Goal: Register for event/course

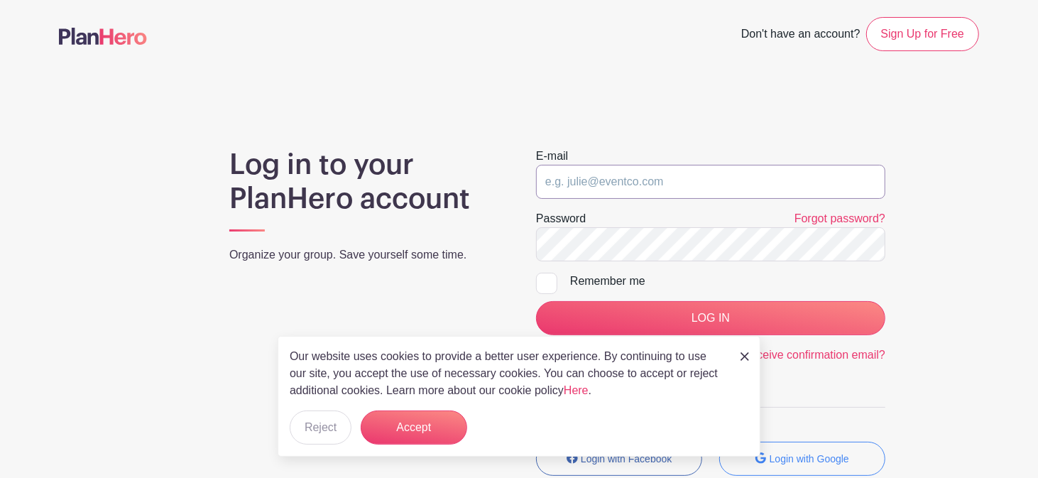
click at [603, 188] on input "email" at bounding box center [710, 182] width 349 height 34
type input "[PERSON_NAME][EMAIL_ADDRESS][DOMAIN_NAME]"
click at [536, 301] on input "LOG IN" at bounding box center [710, 318] width 349 height 34
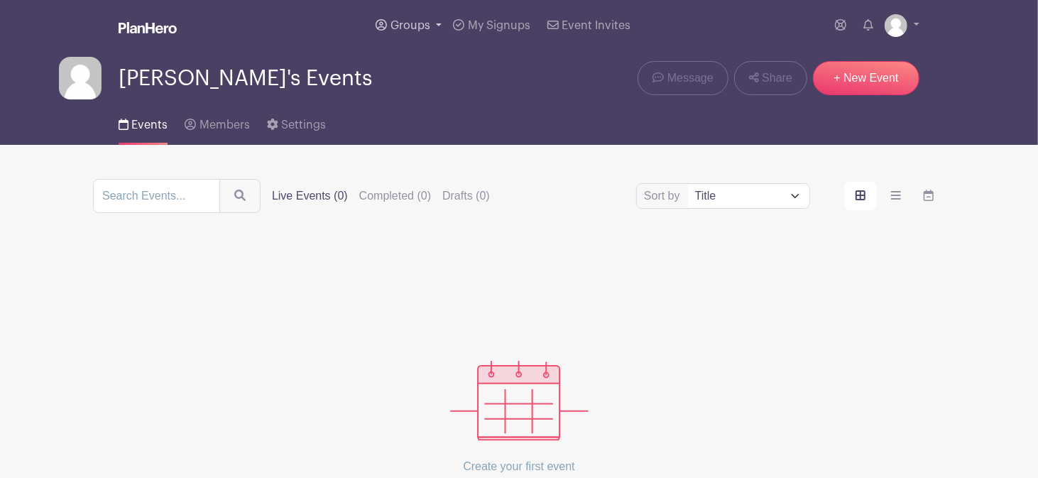
click at [419, 30] on span "Groups" at bounding box center [411, 25] width 40 height 11
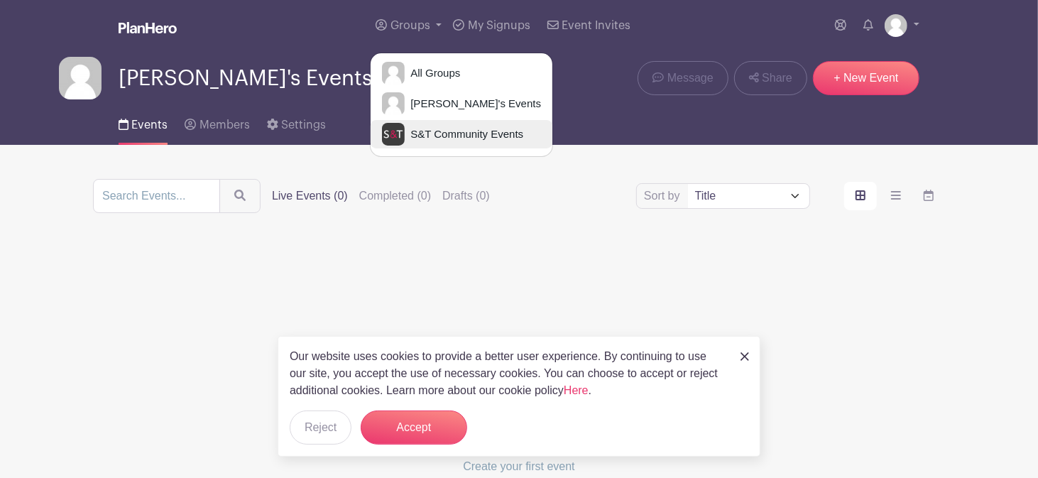
click at [446, 128] on span "S&T Community Events" at bounding box center [464, 134] width 119 height 16
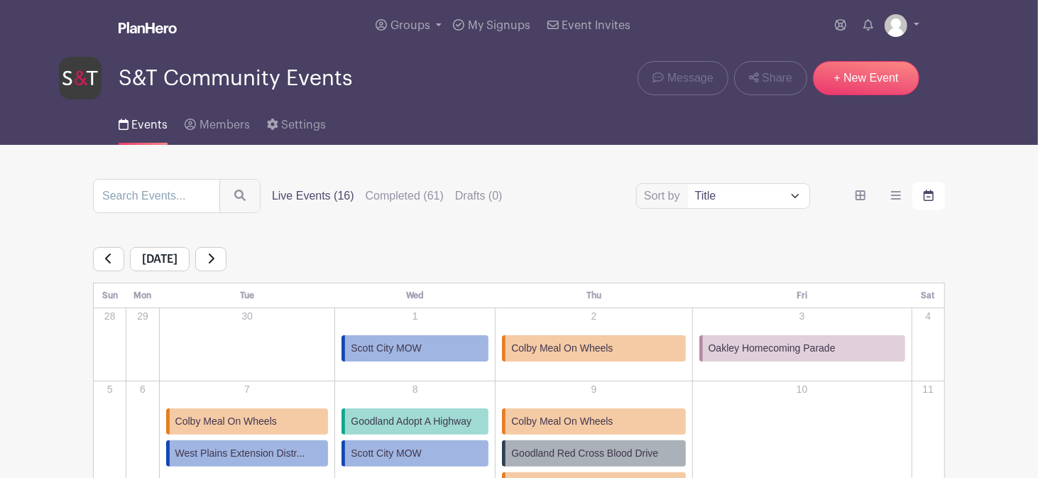
click at [433, 425] on span "Goodland Adopt A Highway" at bounding box center [411, 421] width 121 height 15
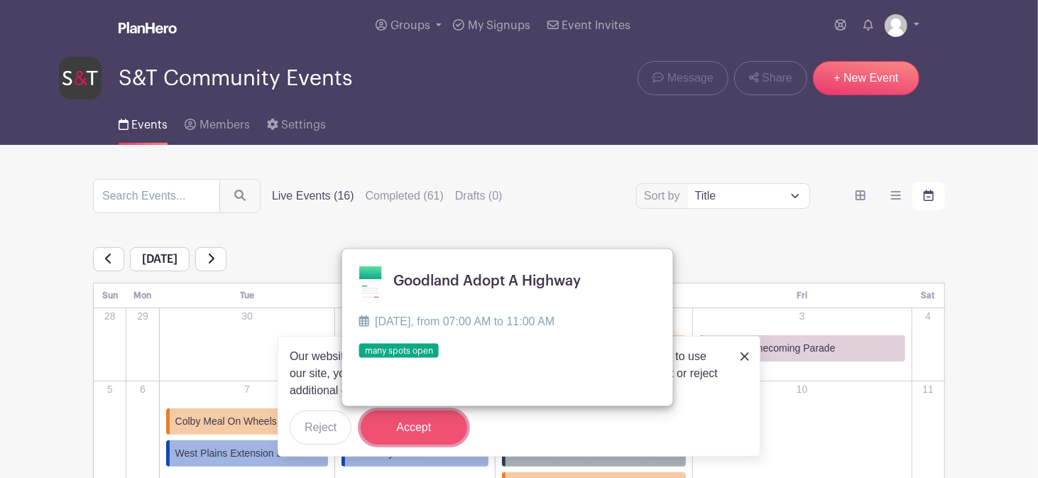
click at [444, 432] on button "Accept" at bounding box center [414, 427] width 107 height 34
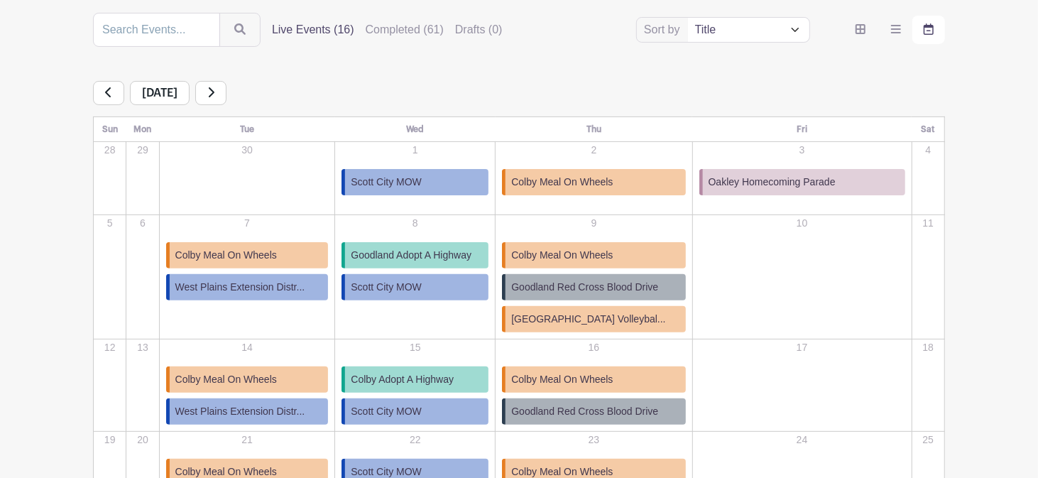
scroll to position [171, 0]
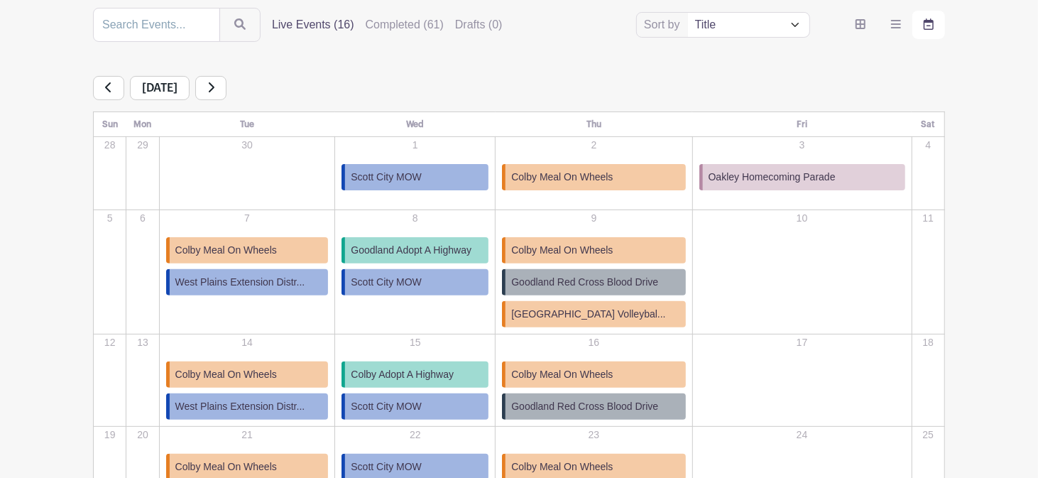
click at [277, 373] on span "Colby Meal On Wheels" at bounding box center [226, 374] width 102 height 15
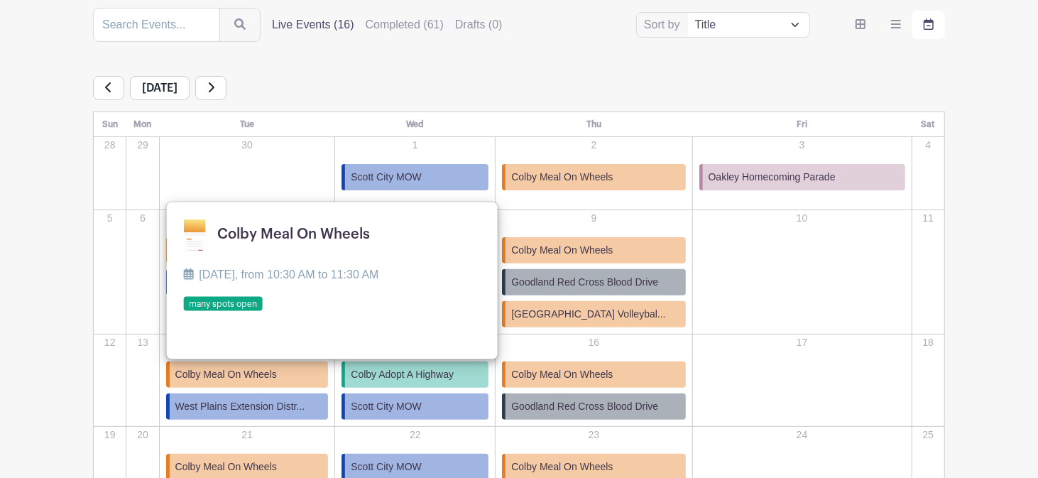
click at [183, 312] on link at bounding box center [183, 312] width 0 height 0
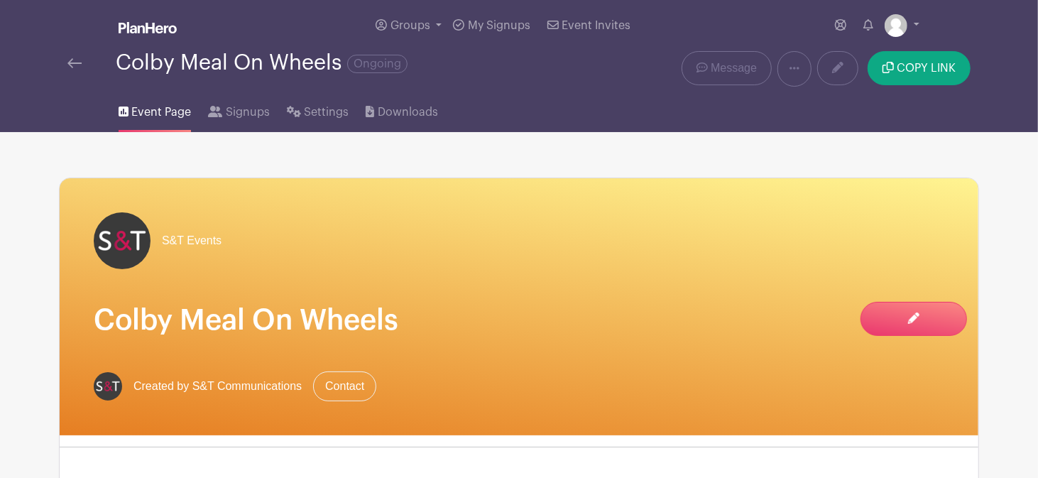
drag, startPoint x: 1042, startPoint y: 25, endPoint x: 659, endPoint y: 214, distance: 427.4
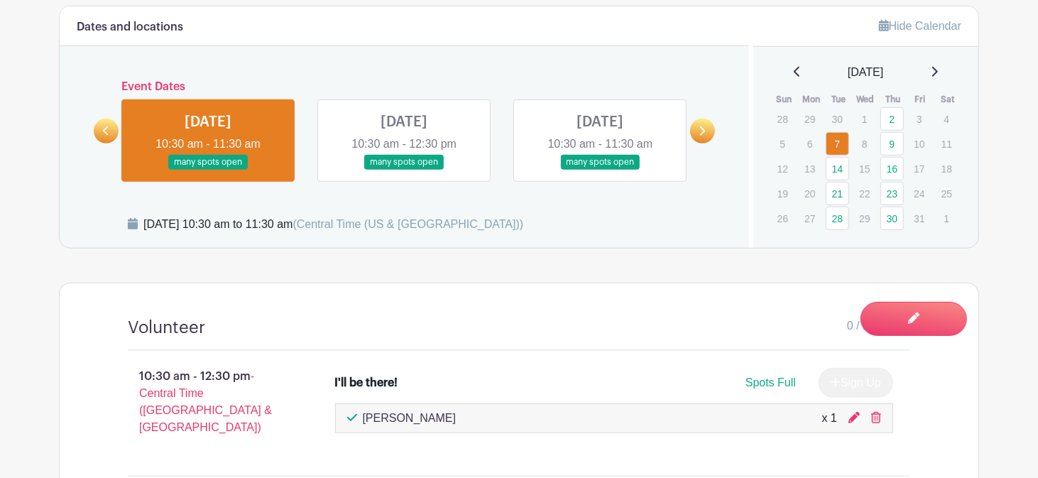
scroll to position [680, 0]
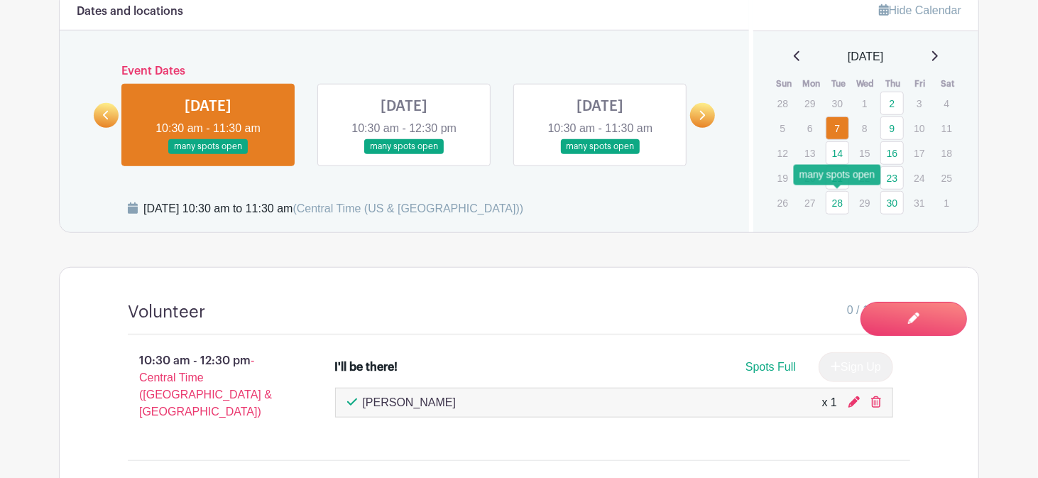
click at [841, 203] on link "28" at bounding box center [837, 202] width 23 height 23
click at [600, 154] on link at bounding box center [600, 154] width 0 height 0
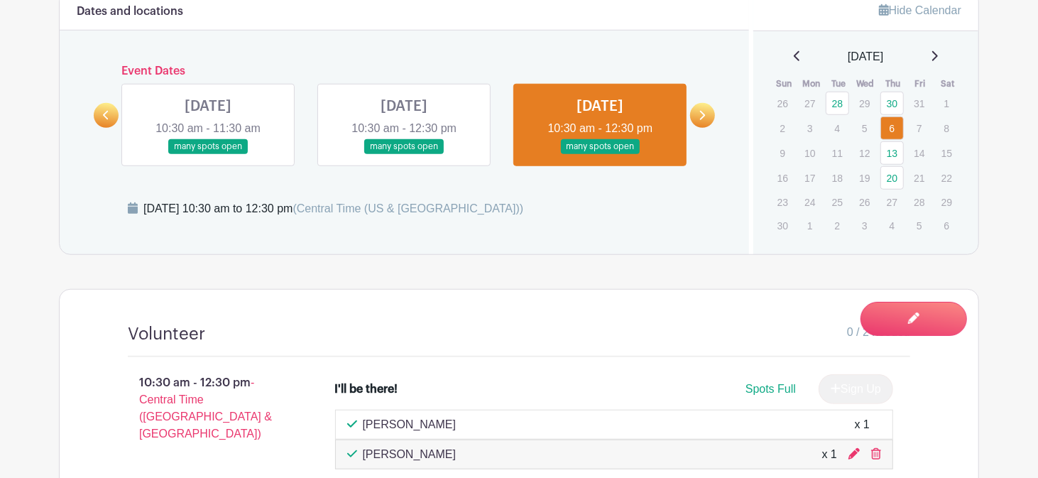
click at [208, 154] on link at bounding box center [208, 154] width 0 height 0
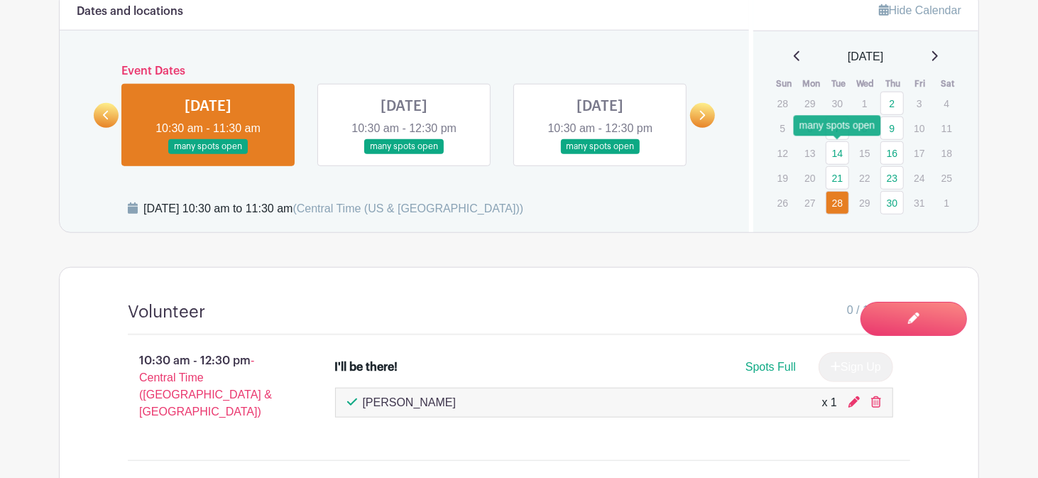
click at [835, 154] on link "14" at bounding box center [837, 152] width 23 height 23
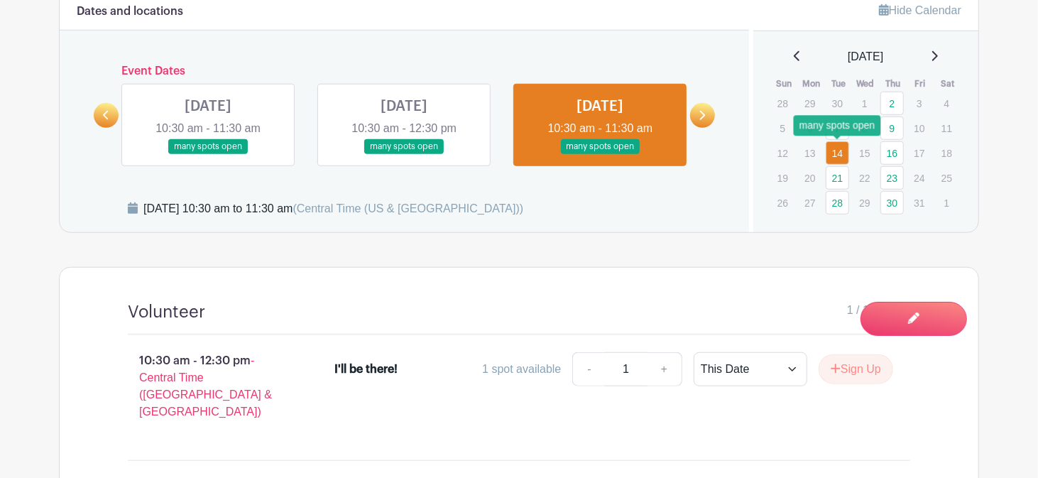
click at [831, 155] on link "14" at bounding box center [837, 152] width 23 height 23
click at [910, 401] on div "I'll be there! 1 spot available - 1 + This Date Select Dates Select Dates Sign …" at bounding box center [622, 391] width 621 height 91
click at [827, 127] on link "7" at bounding box center [837, 127] width 23 height 23
click at [839, 129] on link "7" at bounding box center [837, 127] width 23 height 23
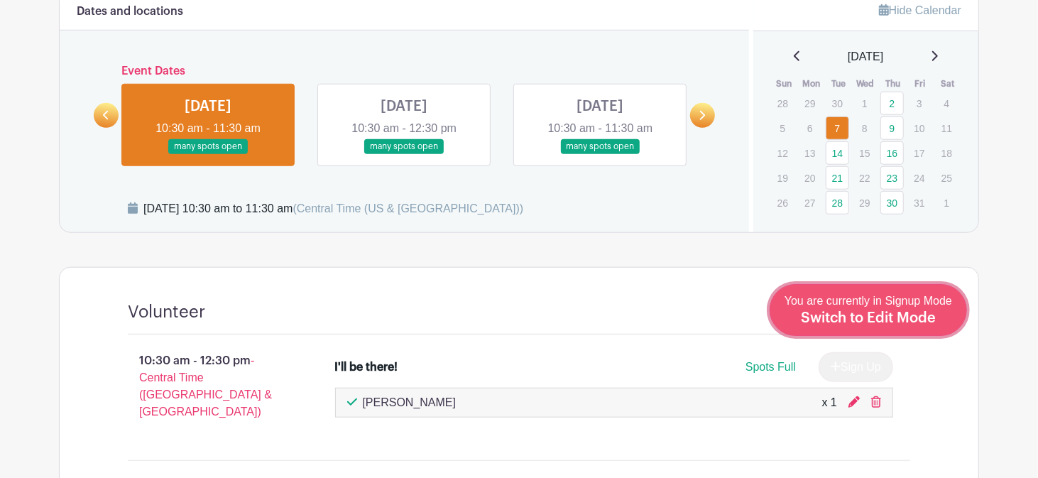
click at [931, 316] on span "Switch to Edit Mode" at bounding box center [868, 318] width 135 height 14
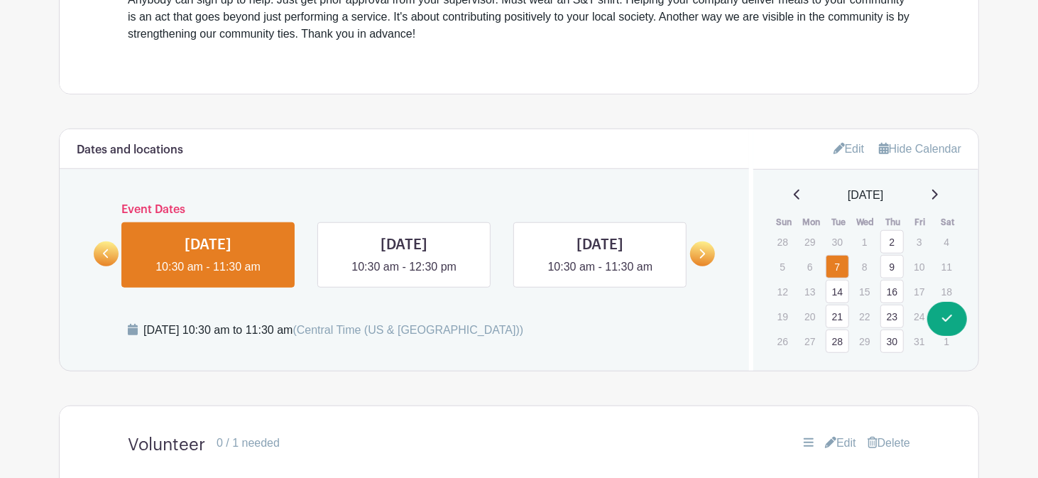
scroll to position [700, 0]
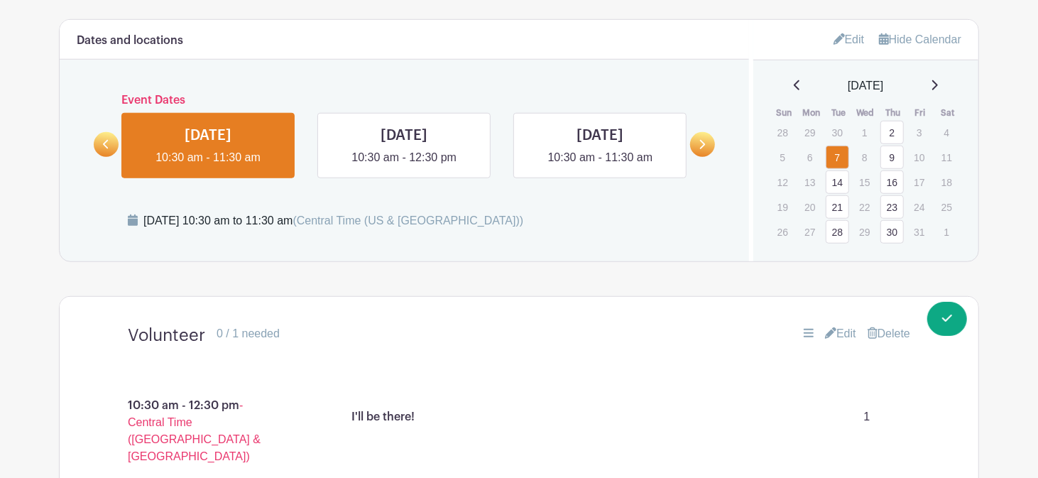
click at [843, 37] on link "Edit" at bounding box center [849, 39] width 31 height 23
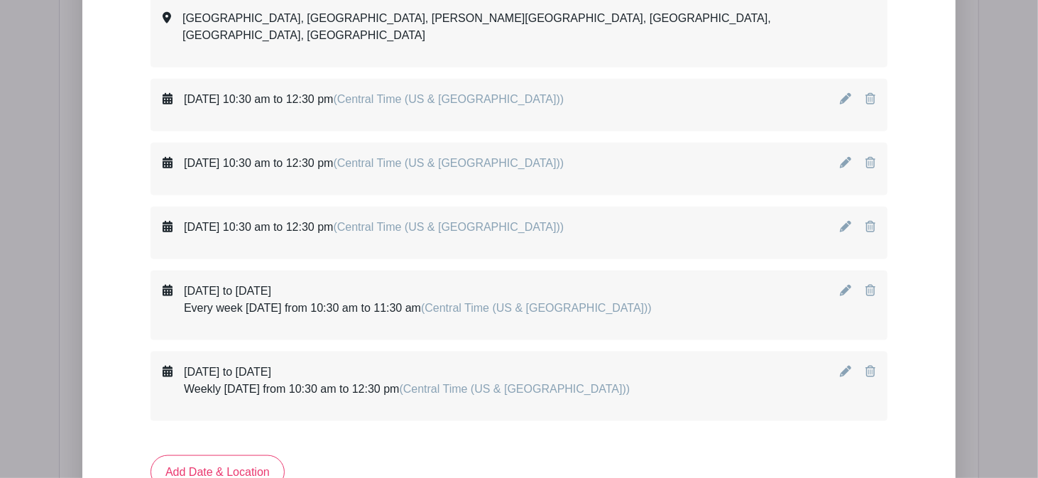
scroll to position [1015, 0]
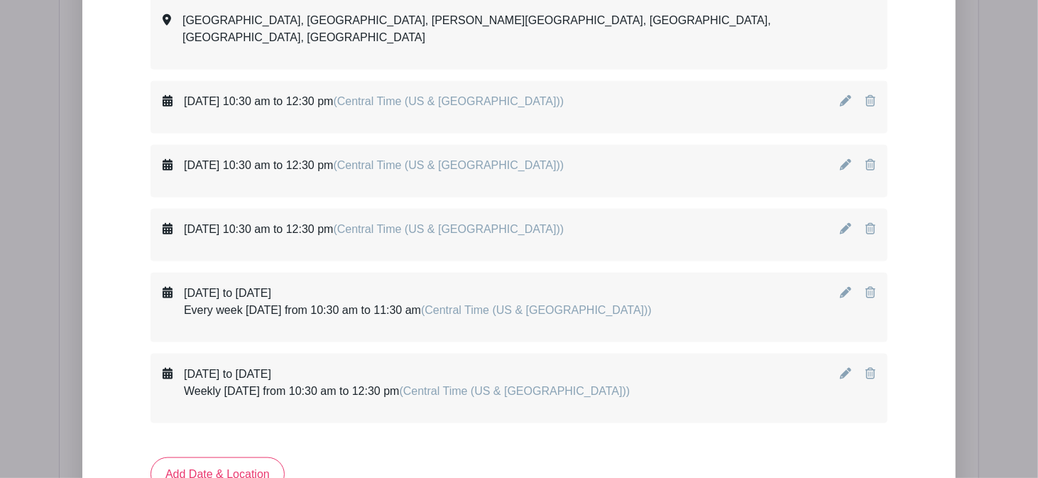
click at [845, 287] on icon at bounding box center [845, 292] width 11 height 11
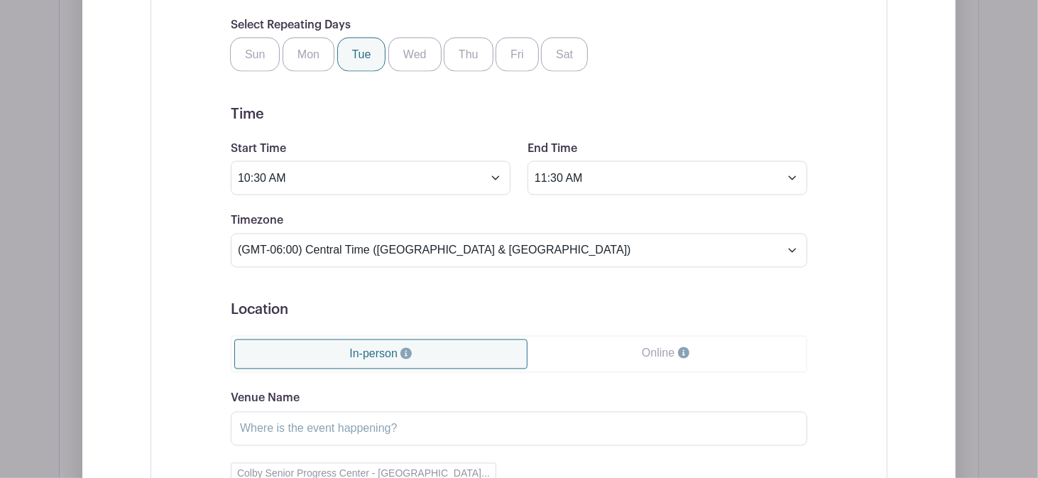
scroll to position [1474, 0]
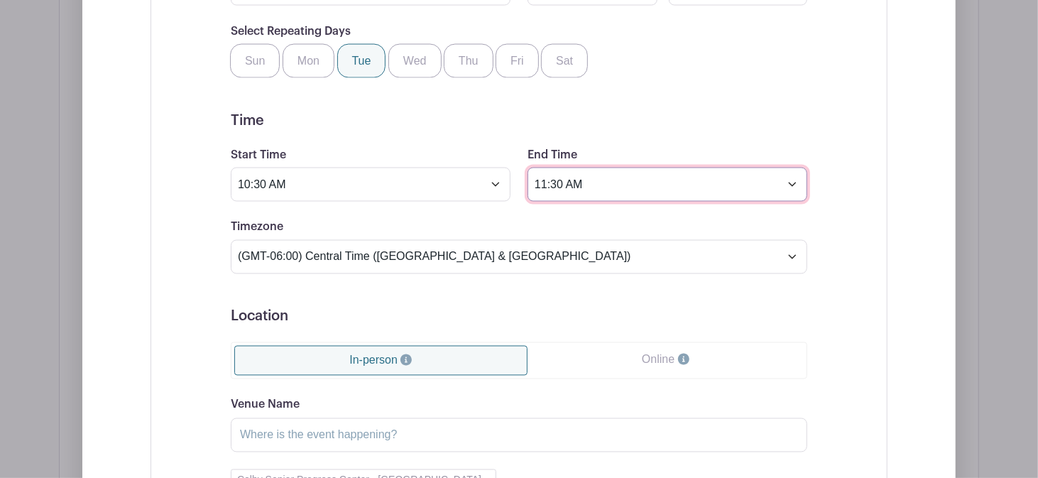
click at [544, 168] on input "11:30 AM" at bounding box center [668, 185] width 280 height 34
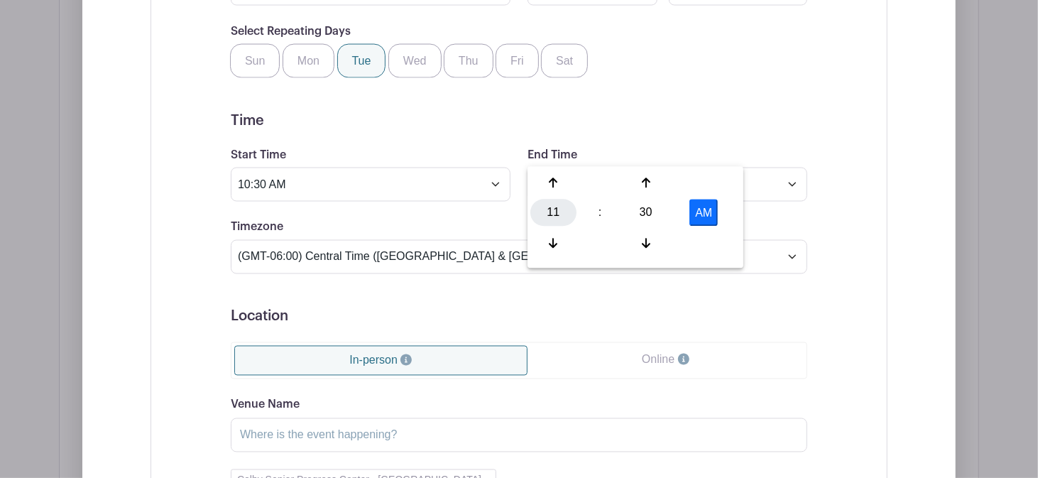
click at [564, 217] on div "11" at bounding box center [553, 213] width 46 height 27
click at [563, 187] on div "12" at bounding box center [554, 183] width 48 height 27
type input "12:30 AM"
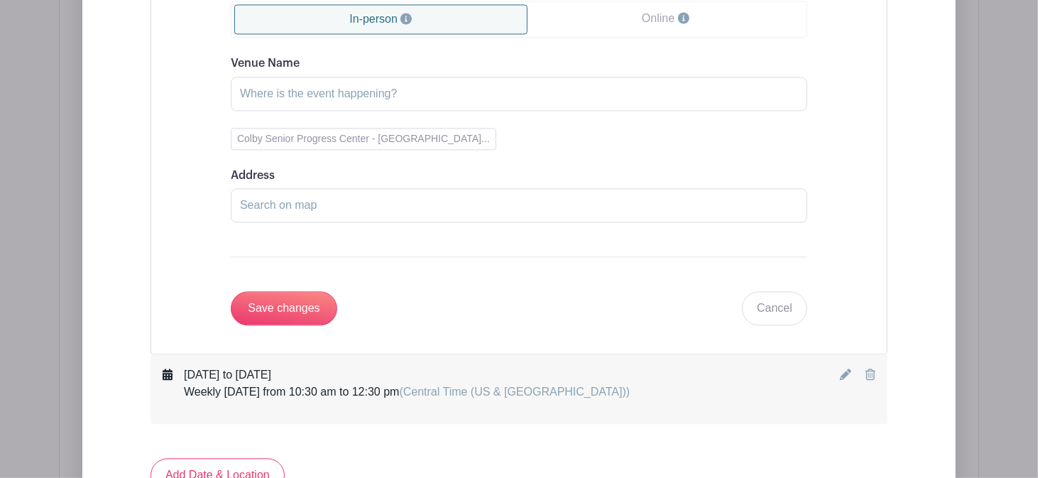
scroll to position [1813, 0]
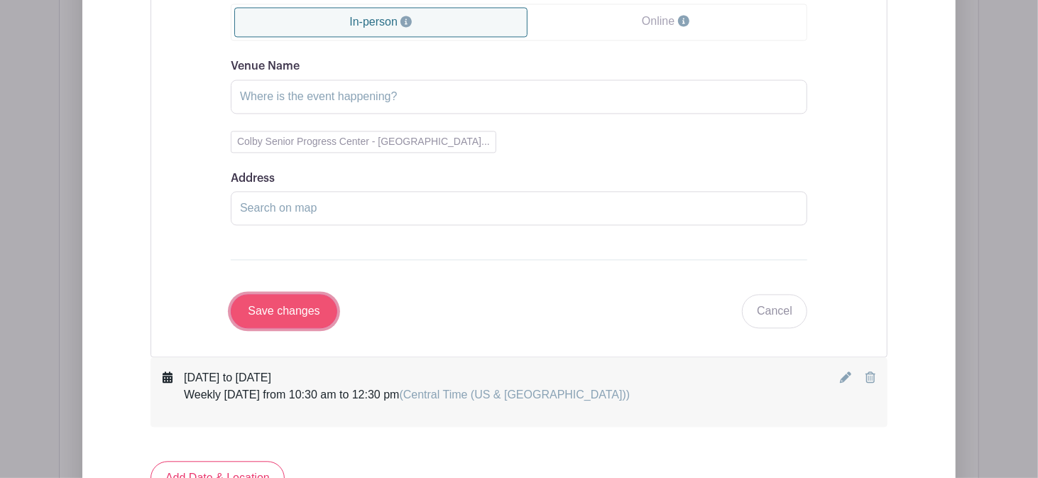
click at [304, 294] on input "Save changes" at bounding box center [284, 311] width 107 height 34
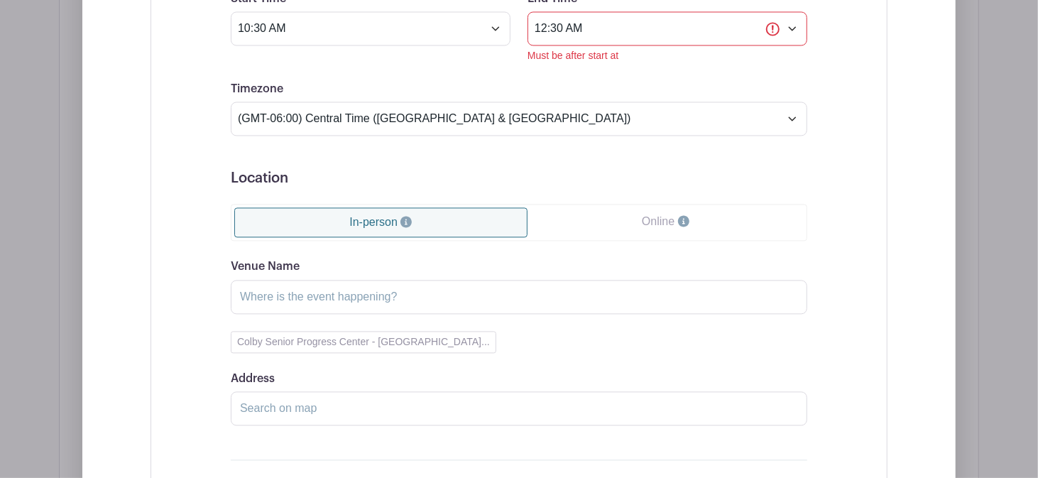
scroll to position [1720, 0]
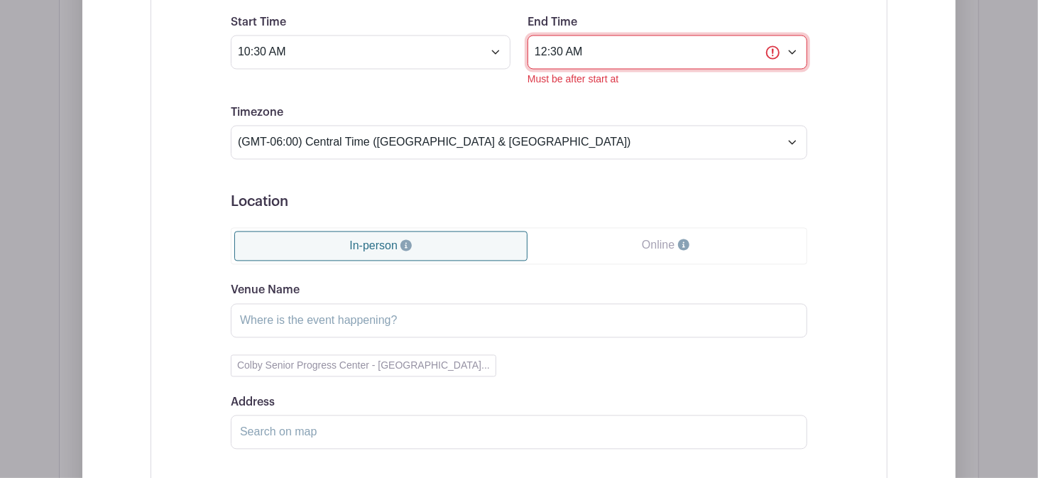
click at [574, 35] on input "12:30 AM" at bounding box center [668, 52] width 280 height 34
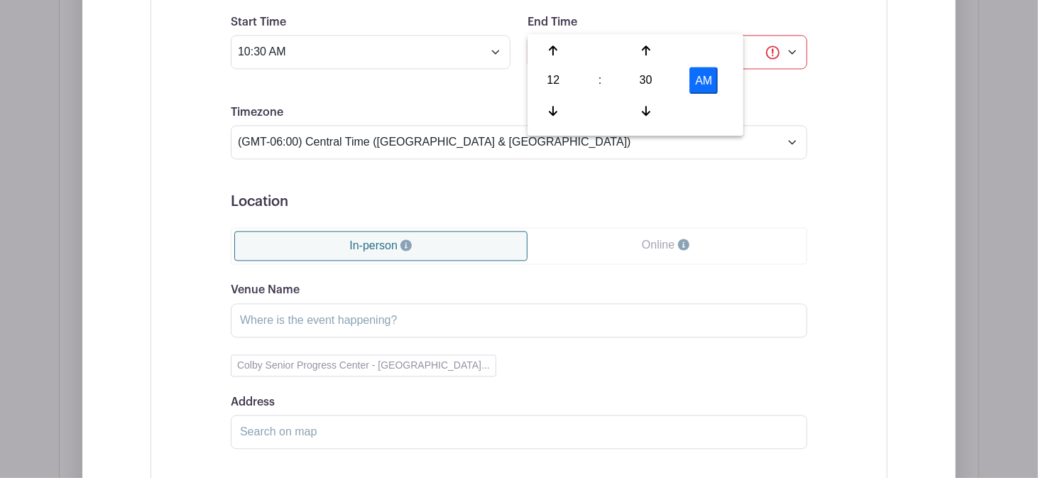
click at [700, 82] on button "AM" at bounding box center [703, 80] width 28 height 27
type input "12:30 PM"
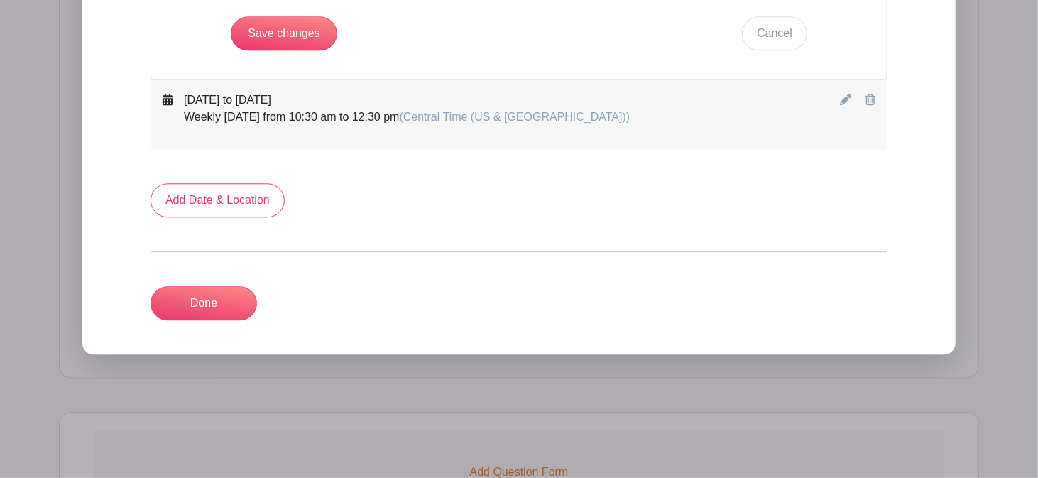
scroll to position [2211, 0]
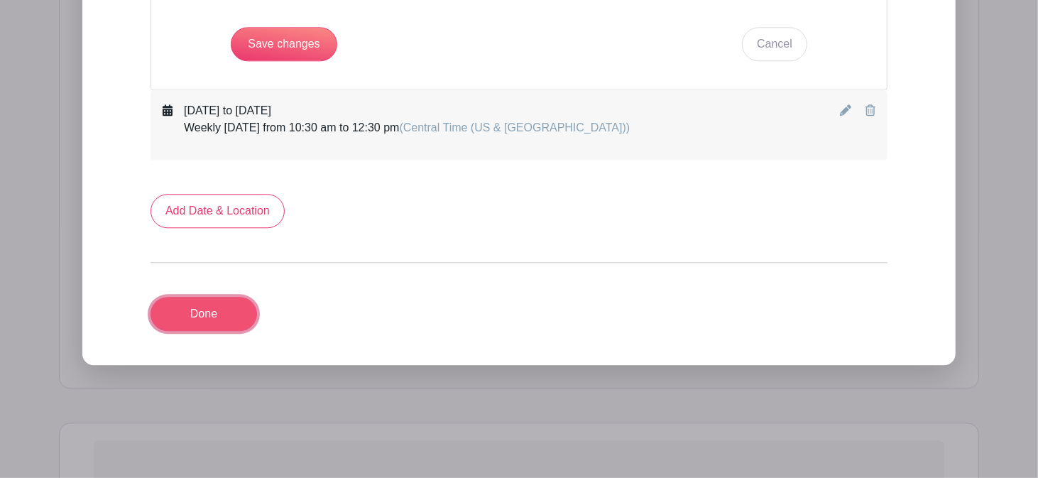
click at [232, 297] on link "Done" at bounding box center [204, 314] width 107 height 34
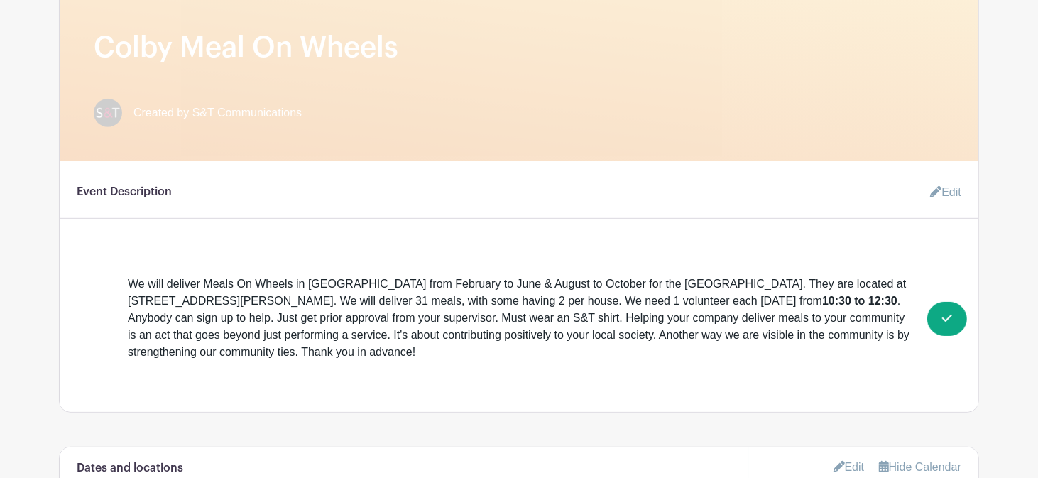
scroll to position [0, 0]
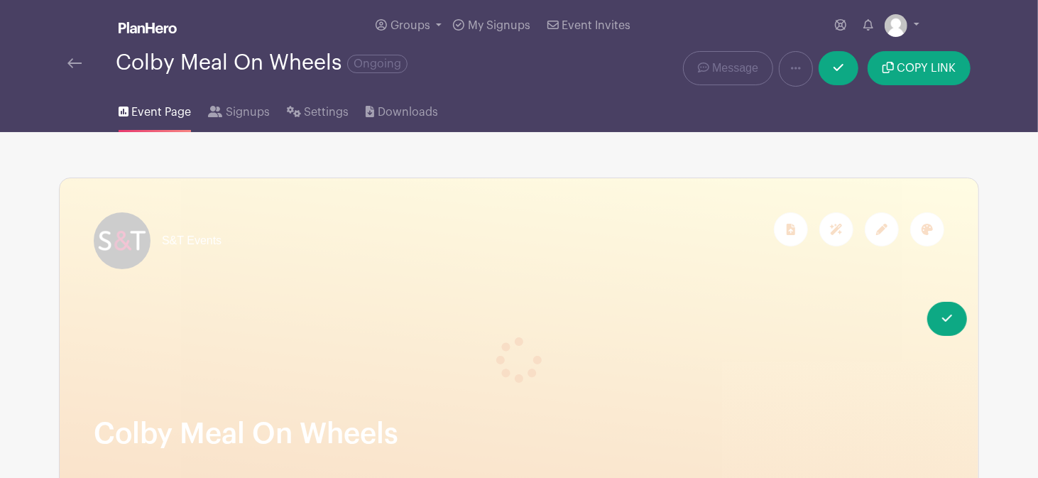
click at [72, 67] on img at bounding box center [74, 63] width 14 height 10
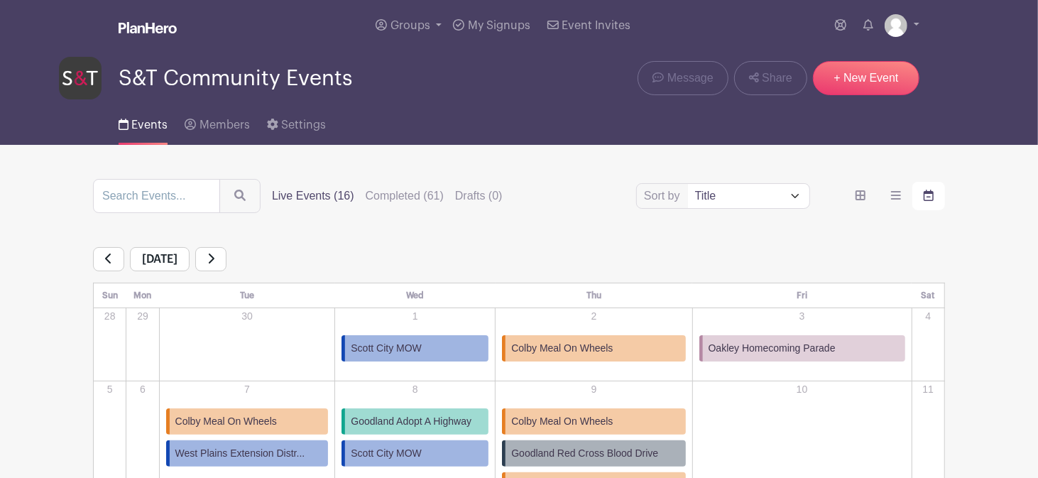
click at [588, 354] on span "Colby Meal On Wheels" at bounding box center [562, 348] width 102 height 15
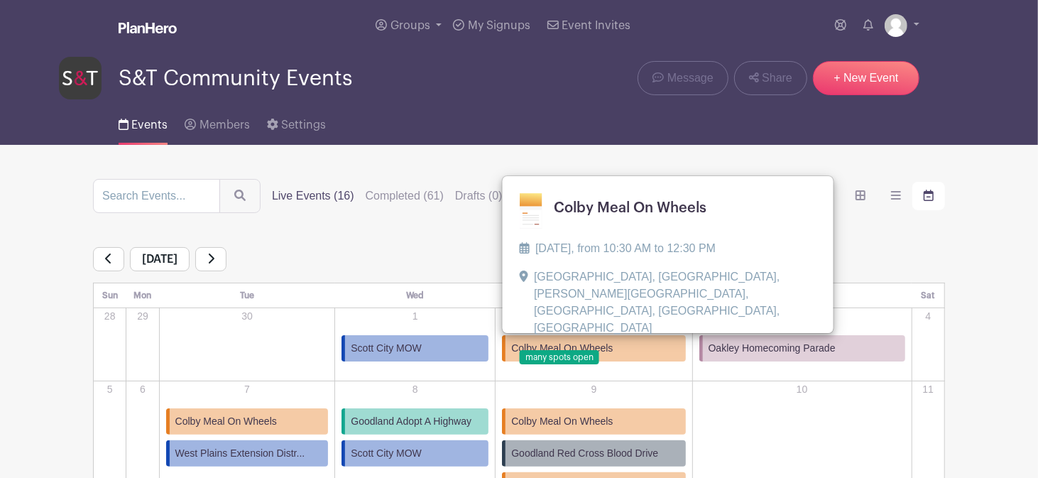
click at [520, 365] on link at bounding box center [520, 365] width 0 height 0
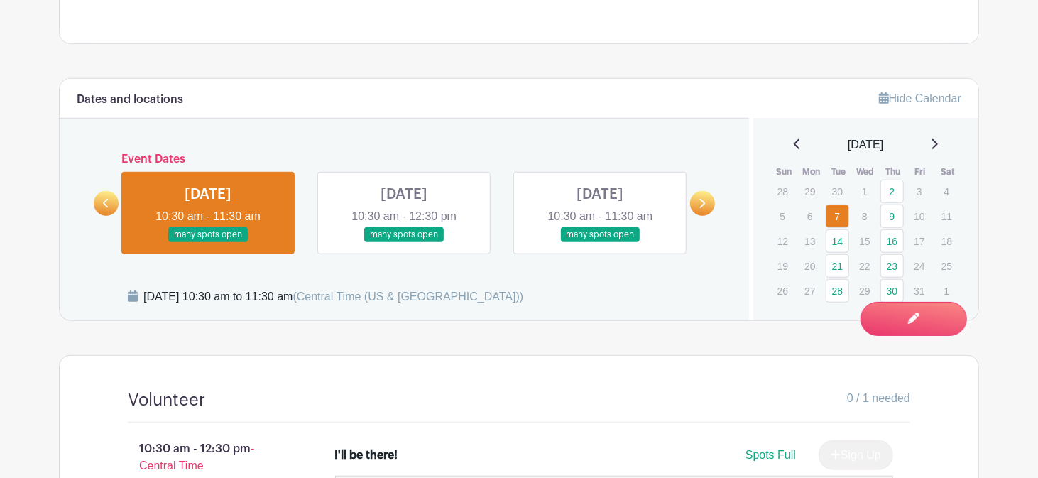
scroll to position [595, 0]
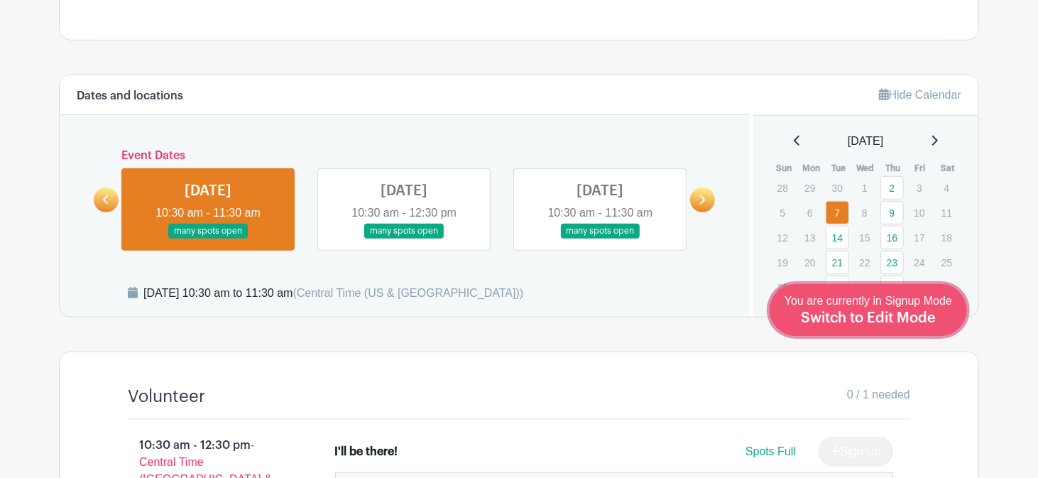
click at [880, 324] on span "Switch to Edit Mode" at bounding box center [868, 318] width 135 height 14
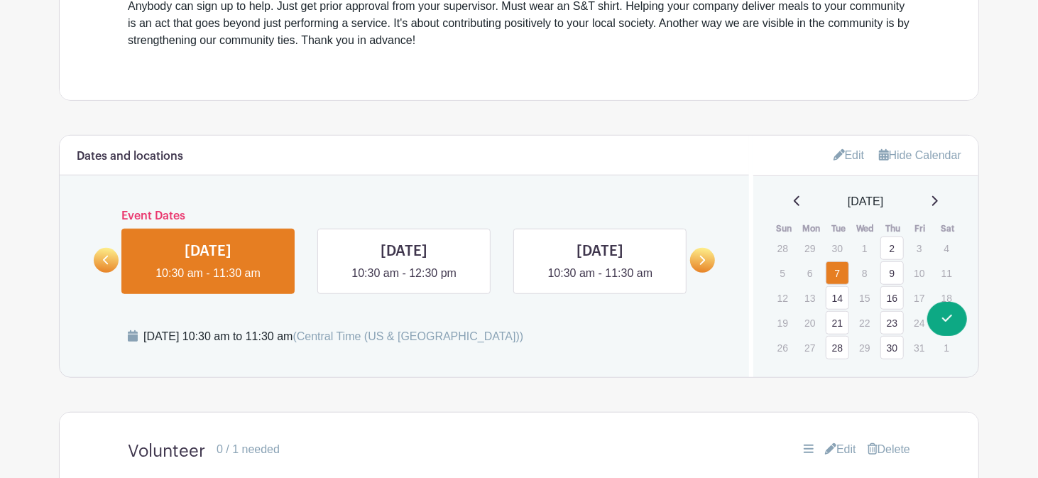
scroll to position [591, 0]
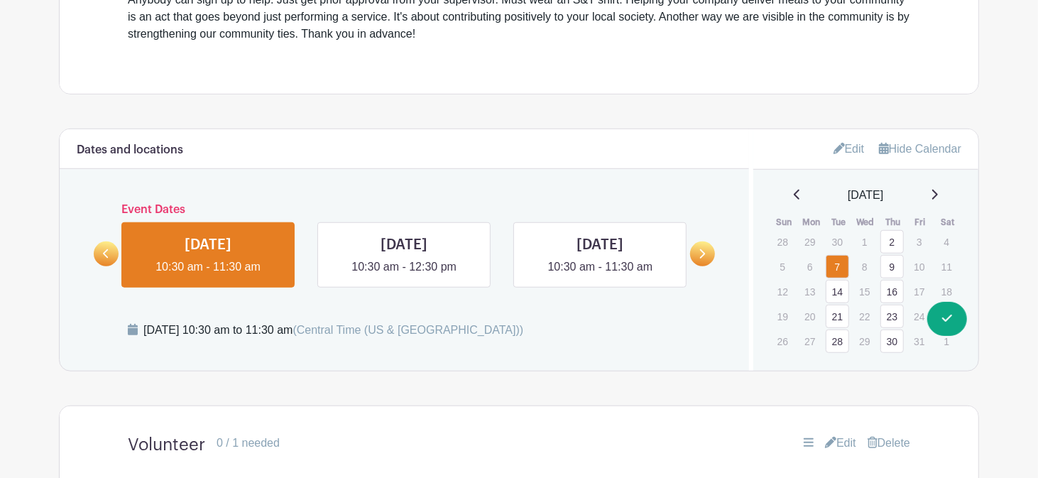
click at [841, 149] on link "Edit" at bounding box center [849, 148] width 31 height 23
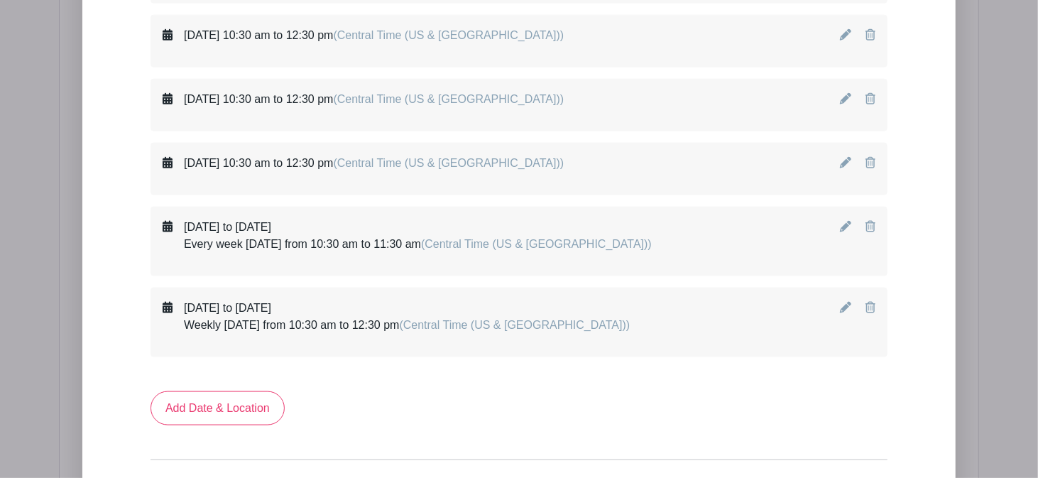
scroll to position [1079, 0]
click at [846, 223] on icon at bounding box center [845, 228] width 11 height 11
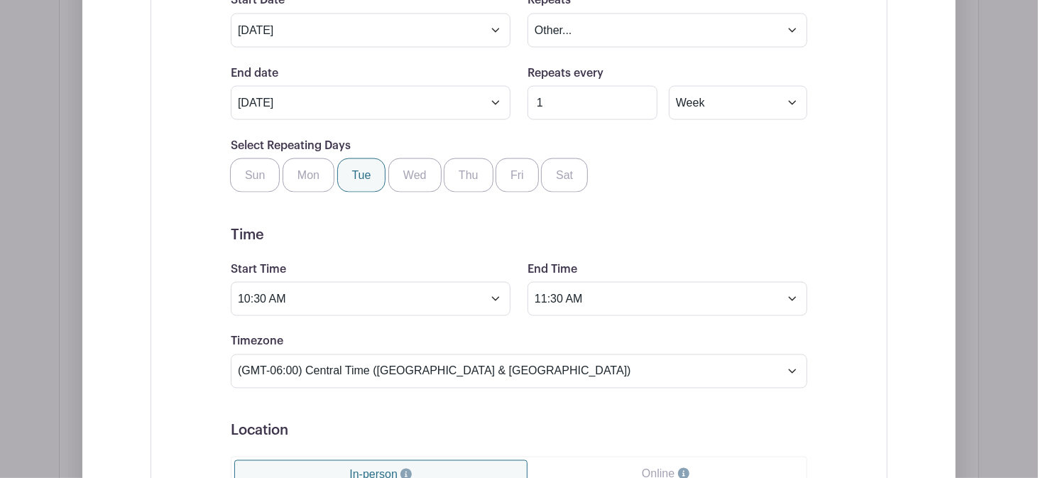
scroll to position [1363, 0]
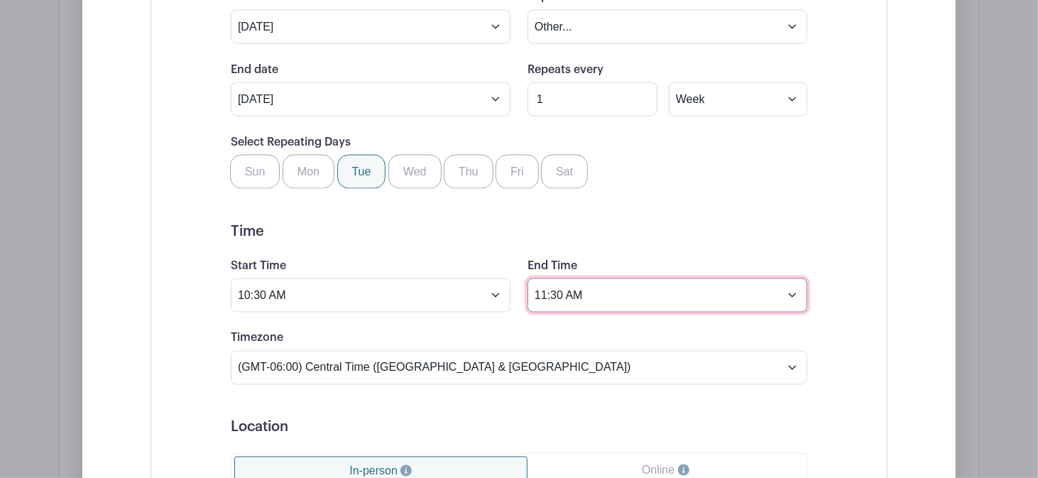
click at [539, 278] on input "11:30 AM" at bounding box center [668, 295] width 280 height 34
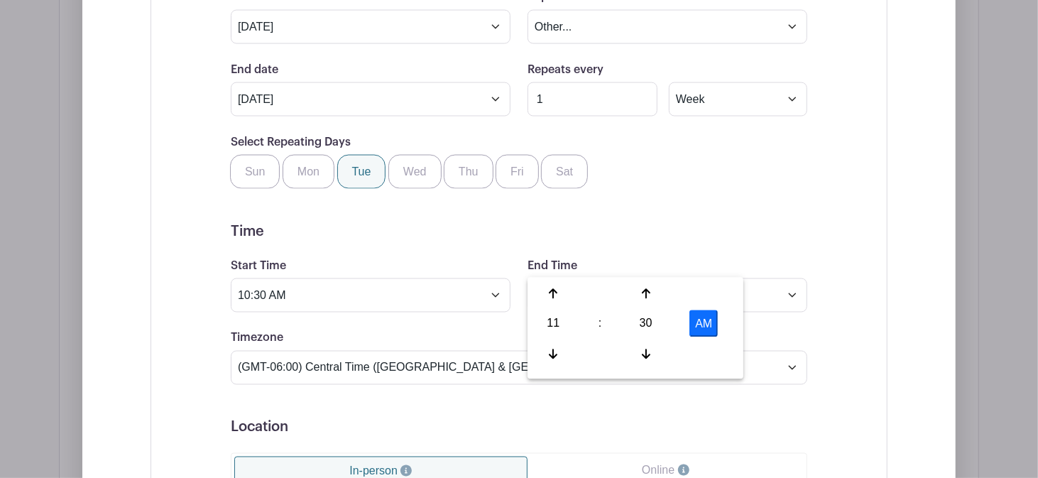
click at [555, 327] on div "11" at bounding box center [553, 323] width 46 height 27
click at [556, 297] on div "12" at bounding box center [554, 293] width 48 height 27
click at [702, 324] on button "AM" at bounding box center [703, 323] width 28 height 27
type input "12:30 PM"
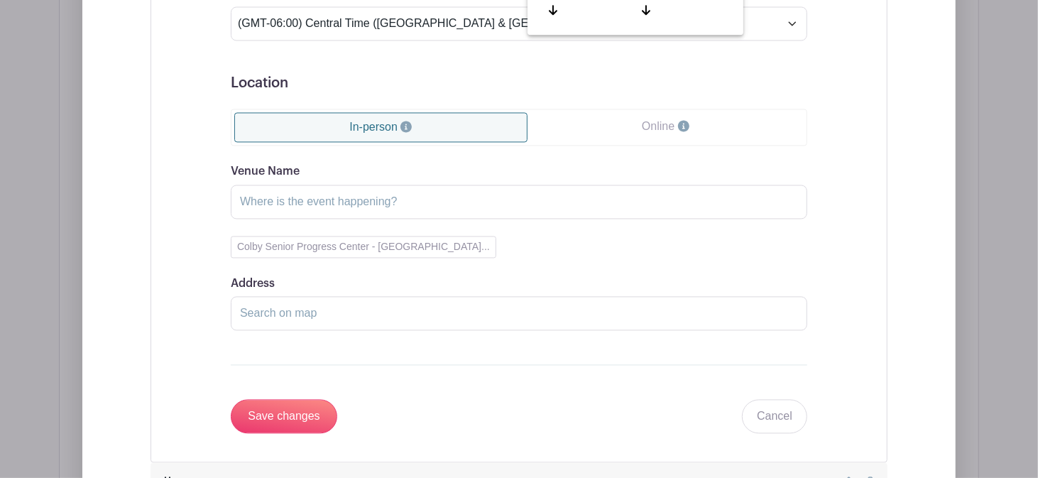
scroll to position [1704, 0]
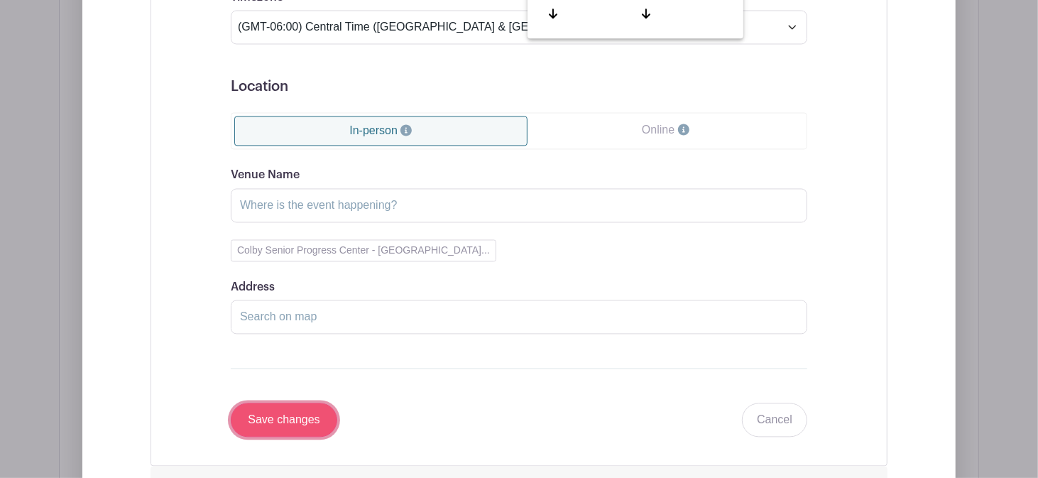
click at [307, 403] on input "Save changes" at bounding box center [284, 420] width 107 height 34
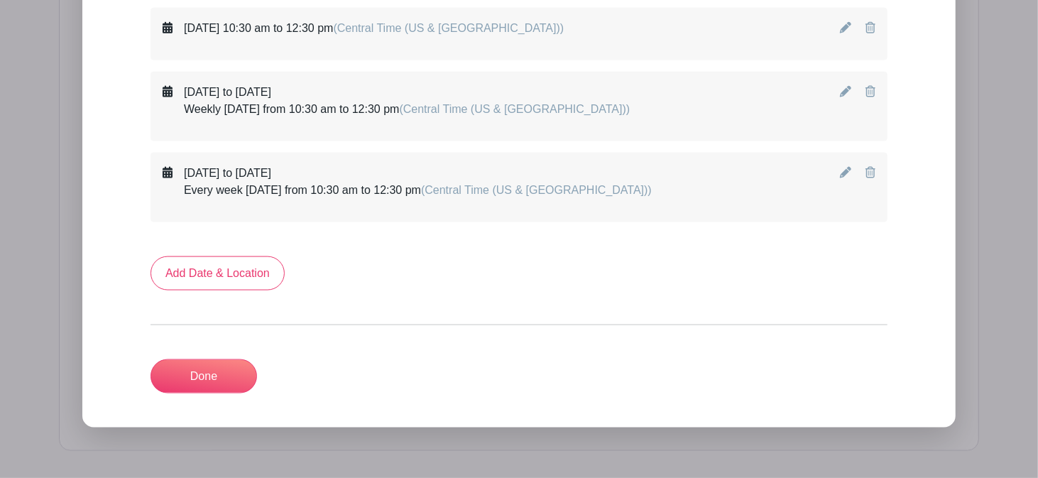
scroll to position [1221, 0]
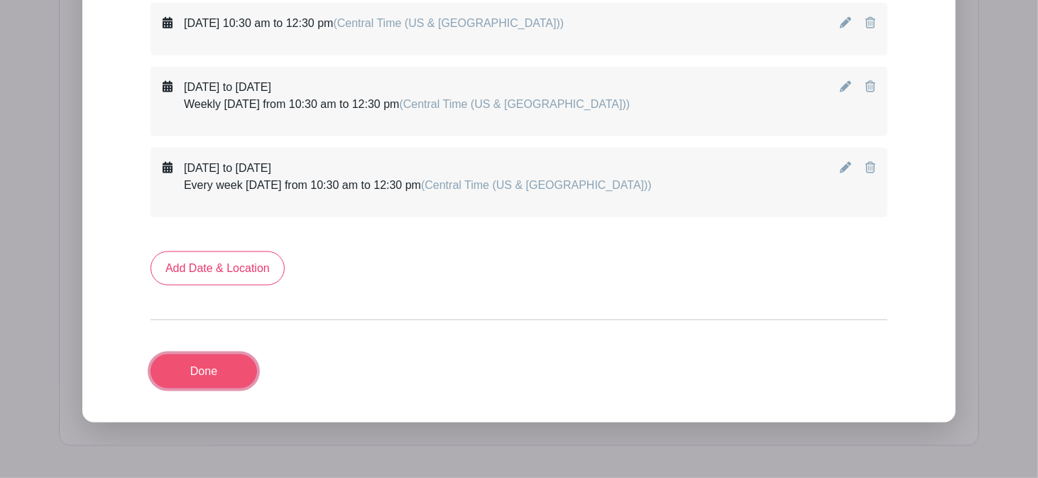
click at [223, 354] on link "Done" at bounding box center [204, 371] width 107 height 34
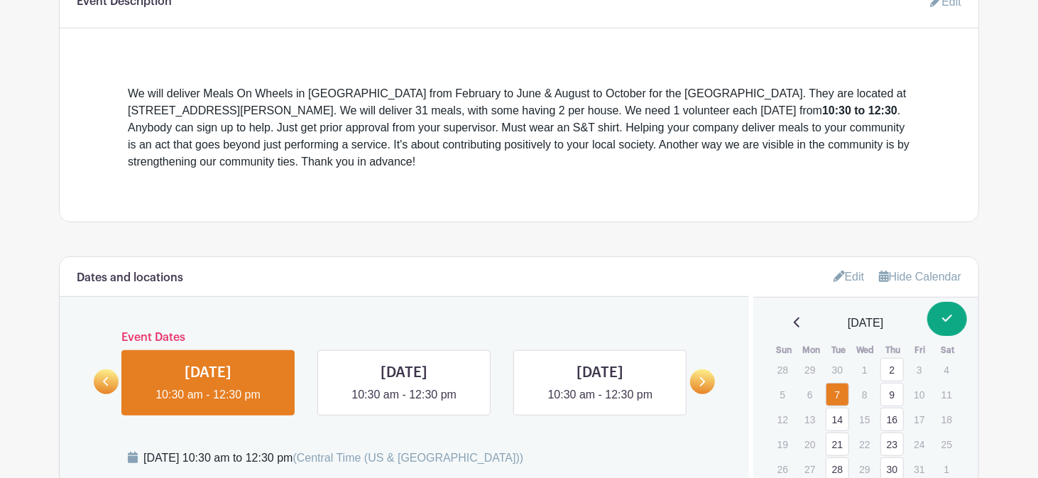
scroll to position [466, 0]
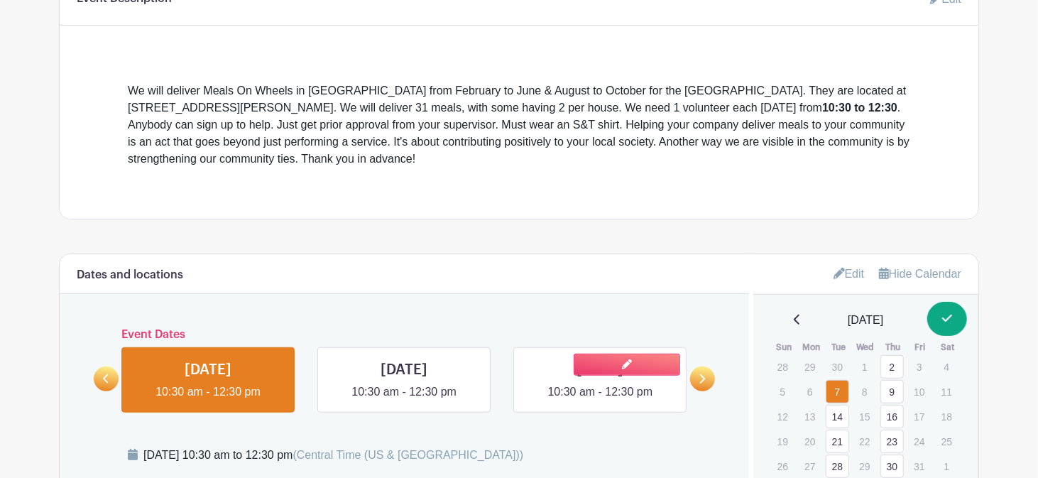
click at [600, 400] on link at bounding box center [600, 400] width 0 height 0
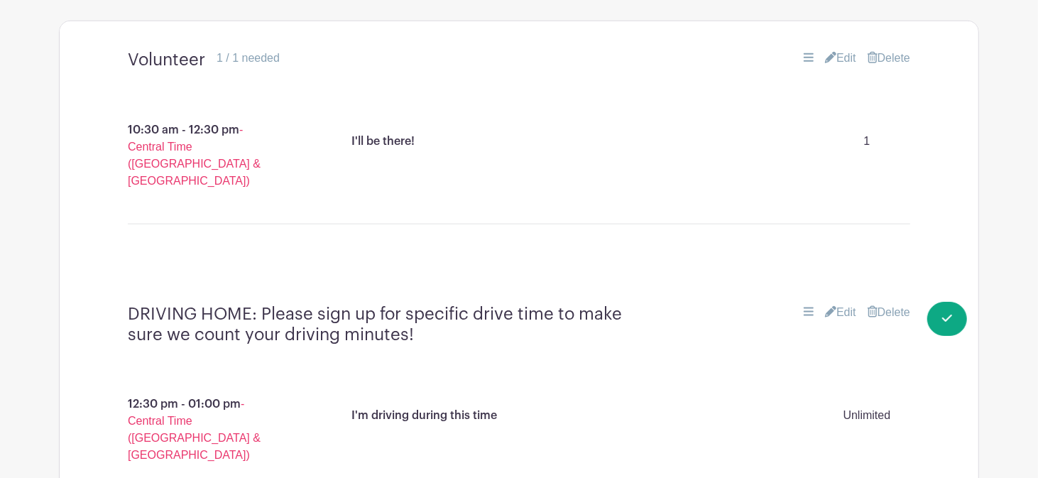
scroll to position [1001, 0]
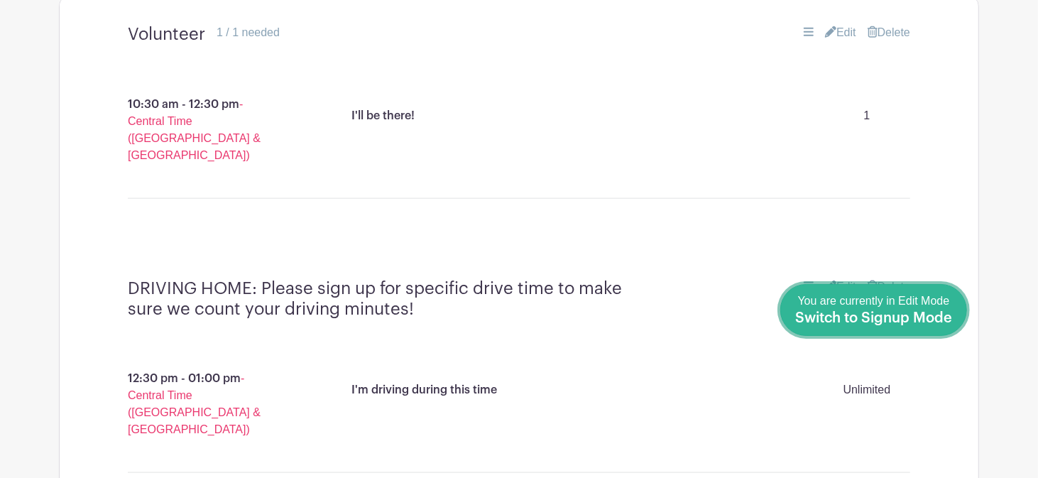
click at [911, 314] on span "Switch to Signup Mode" at bounding box center [873, 318] width 157 height 14
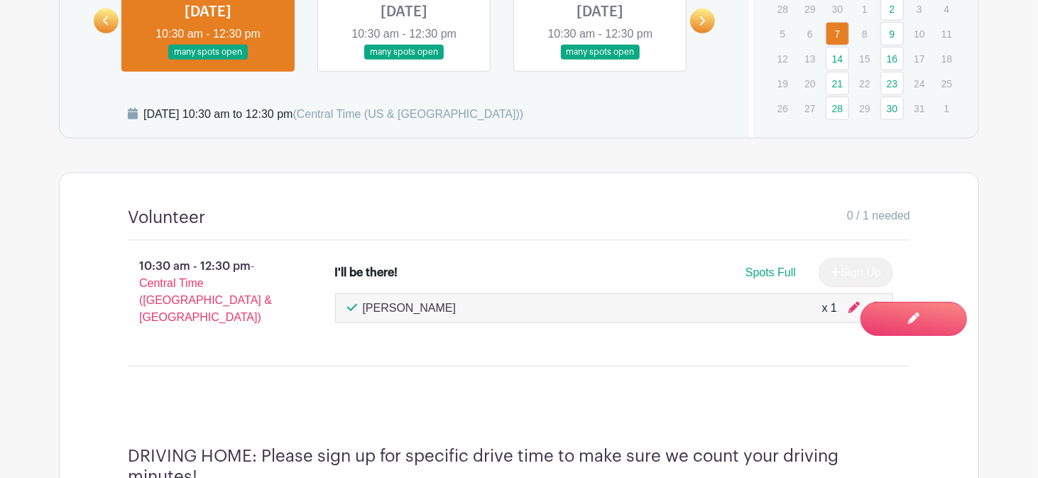
scroll to position [756, 0]
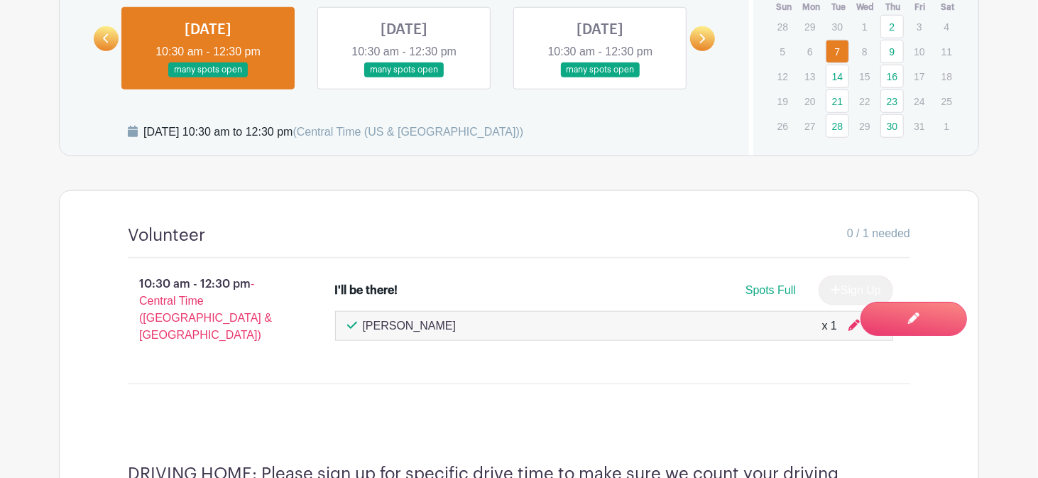
click at [600, 77] on link at bounding box center [600, 77] width 0 height 0
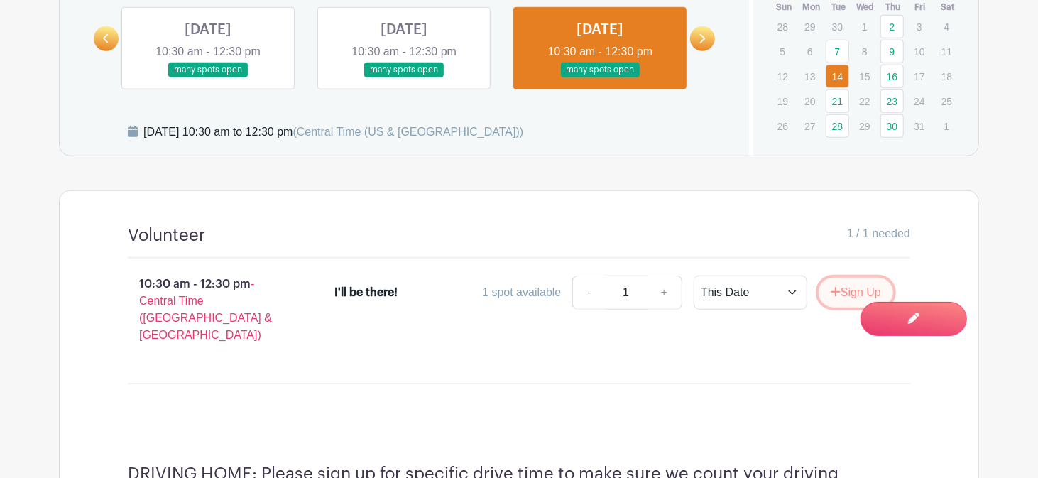
click at [841, 288] on button "Sign Up" at bounding box center [856, 293] width 75 height 30
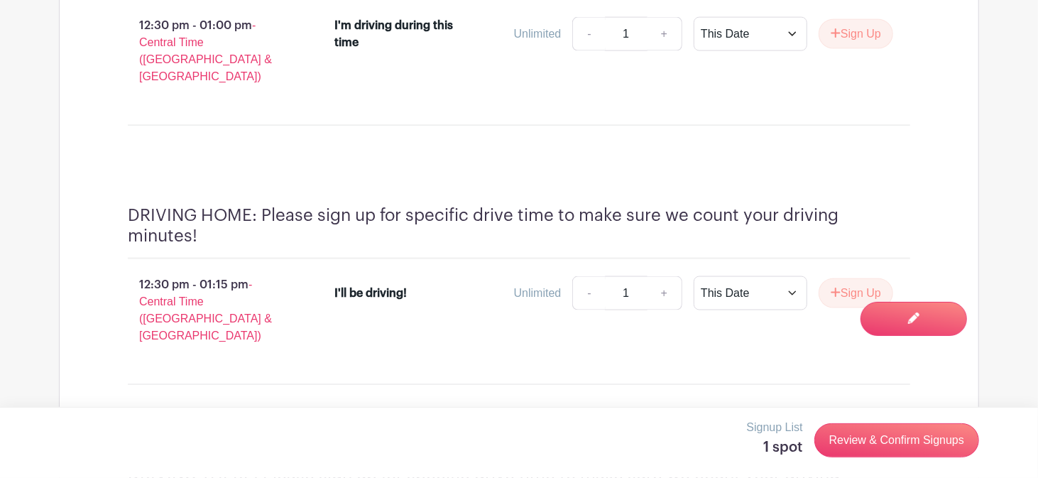
scroll to position [1294, 0]
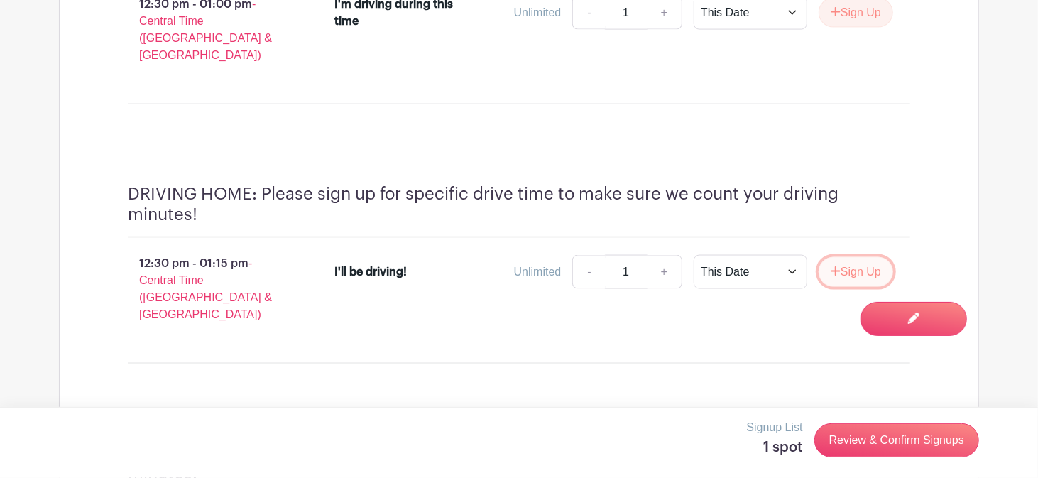
click at [856, 257] on button "Sign Up" at bounding box center [856, 272] width 75 height 30
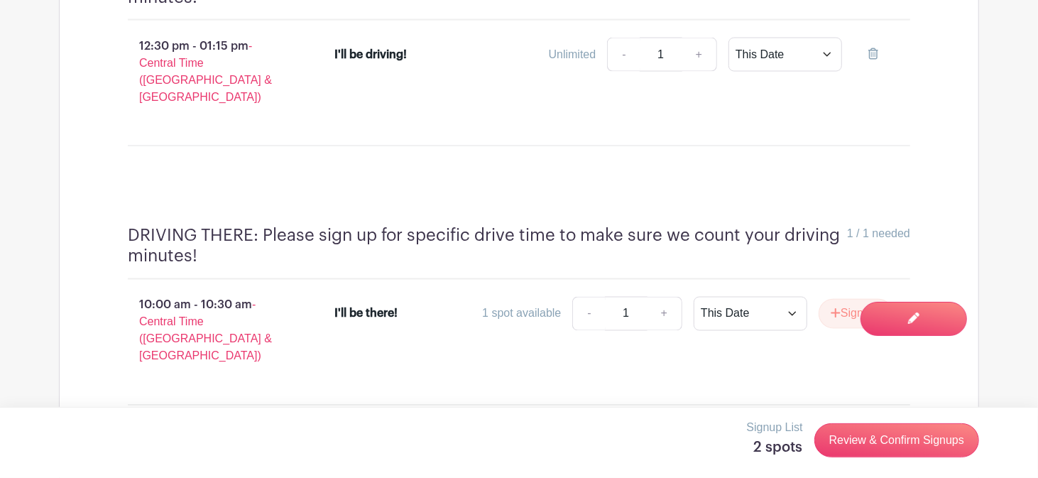
scroll to position [1514, 0]
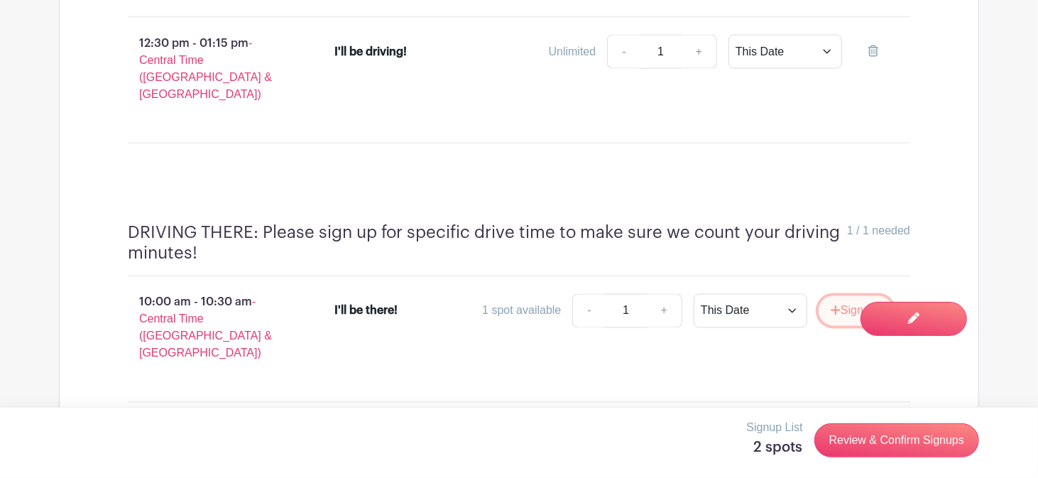
click at [858, 296] on button "Sign Up" at bounding box center [856, 311] width 75 height 30
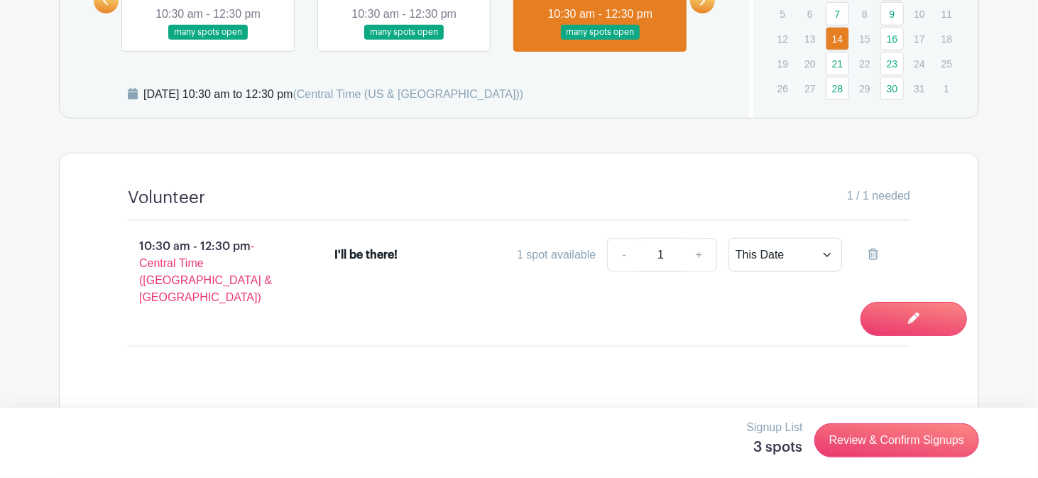
scroll to position [797, 0]
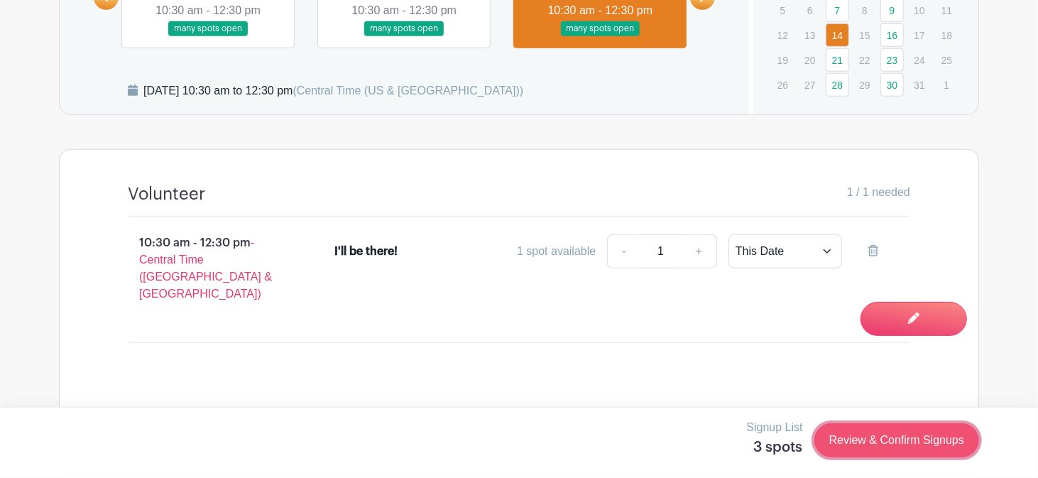
click at [901, 440] on link "Review & Confirm Signups" at bounding box center [896, 440] width 165 height 34
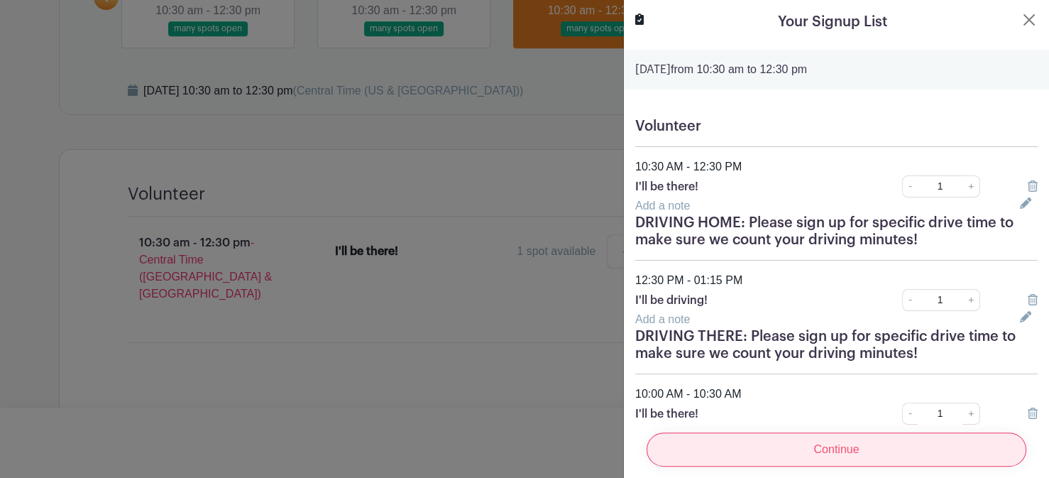
click at [883, 444] on input "Continue" at bounding box center [837, 449] width 380 height 34
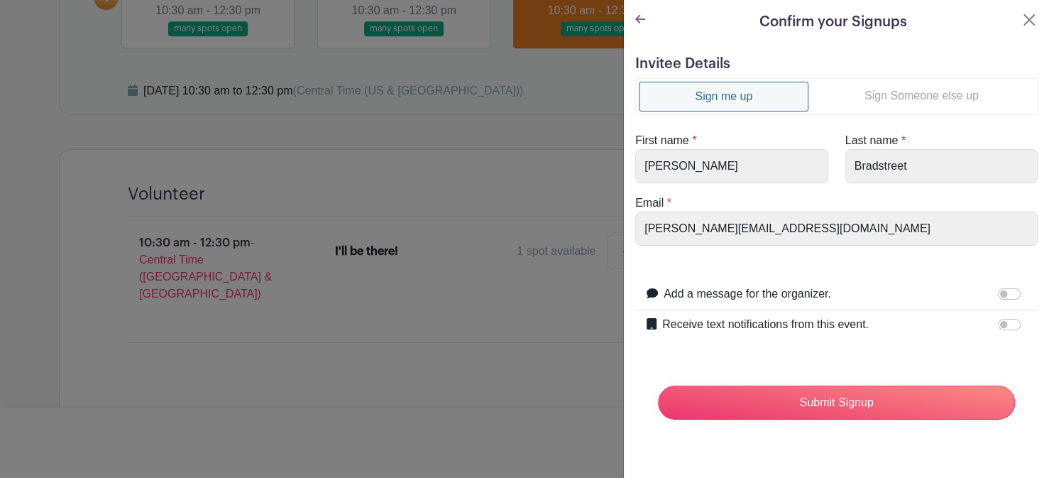
click at [897, 97] on link "Sign Someone else up" at bounding box center [922, 96] width 226 height 28
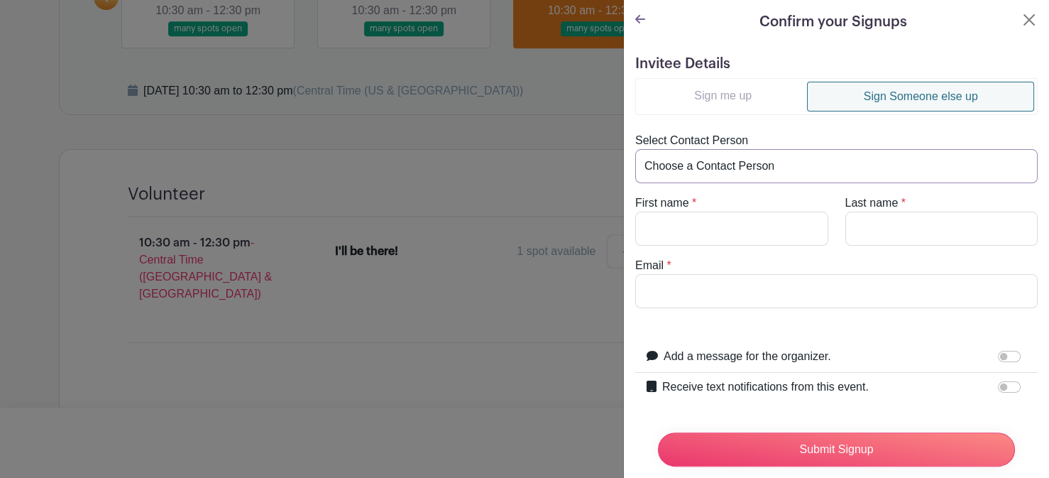
click at [760, 165] on select "Choose a Contact Person [PERSON_NAME] ([PERSON_NAME][EMAIL_ADDRESS][PERSON_NAME…" at bounding box center [836, 166] width 403 height 34
select select "[EMAIL_ADDRESS][PERSON_NAME][DOMAIN_NAME]"
click at [635, 149] on select "Choose a Contact Person [PERSON_NAME] ([PERSON_NAME][EMAIL_ADDRESS][PERSON_NAME…" at bounding box center [836, 166] width 403 height 34
type input "[PERSON_NAME]"
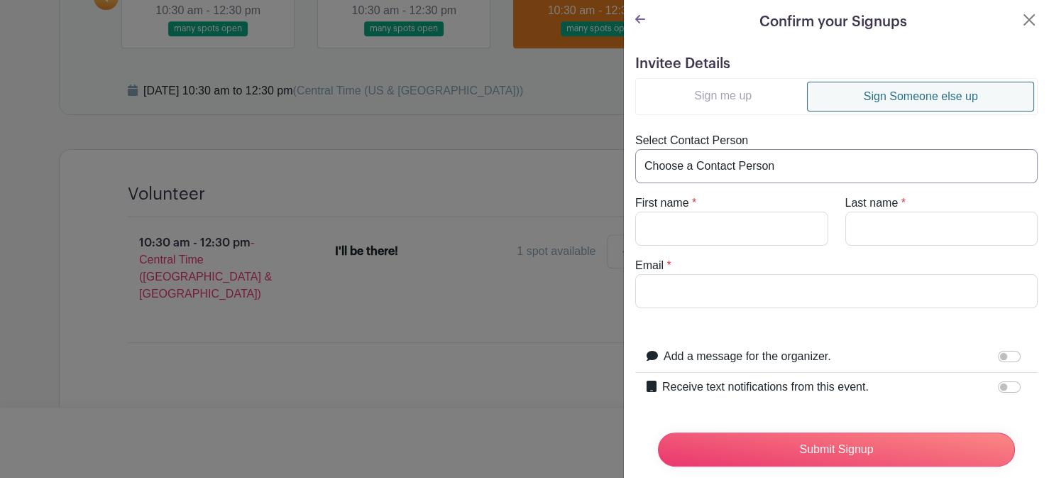
type input "[EMAIL_ADDRESS][PERSON_NAME][DOMAIN_NAME]"
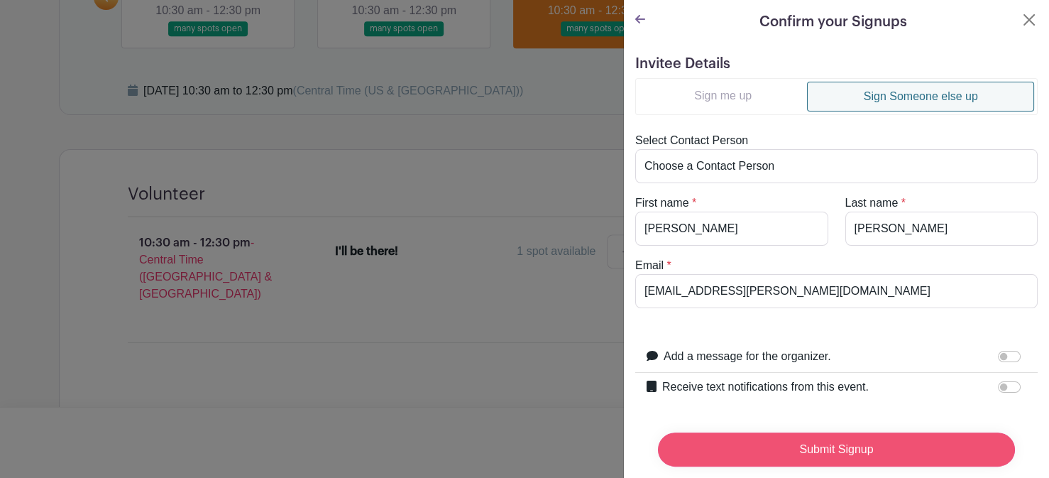
click at [821, 437] on input "Submit Signup" at bounding box center [836, 449] width 357 height 34
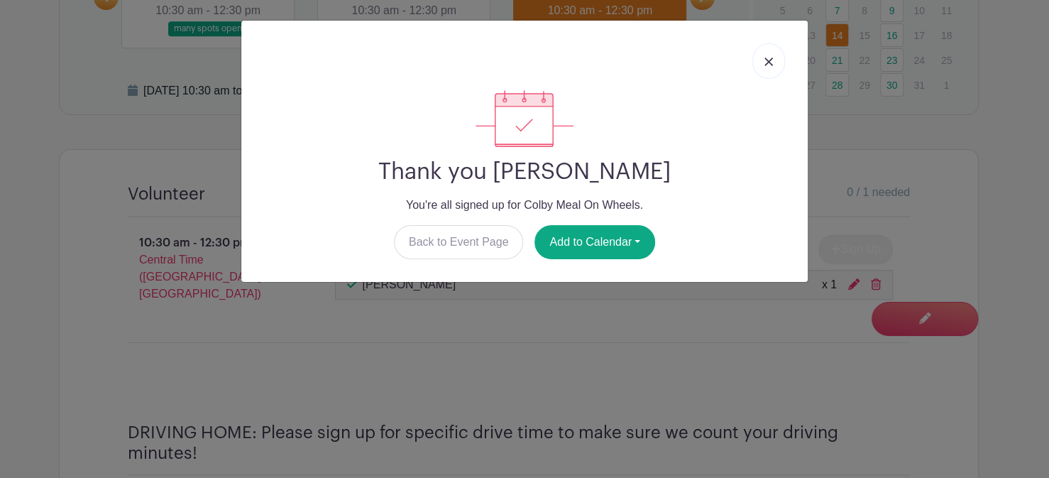
click at [770, 60] on img at bounding box center [769, 62] width 9 height 9
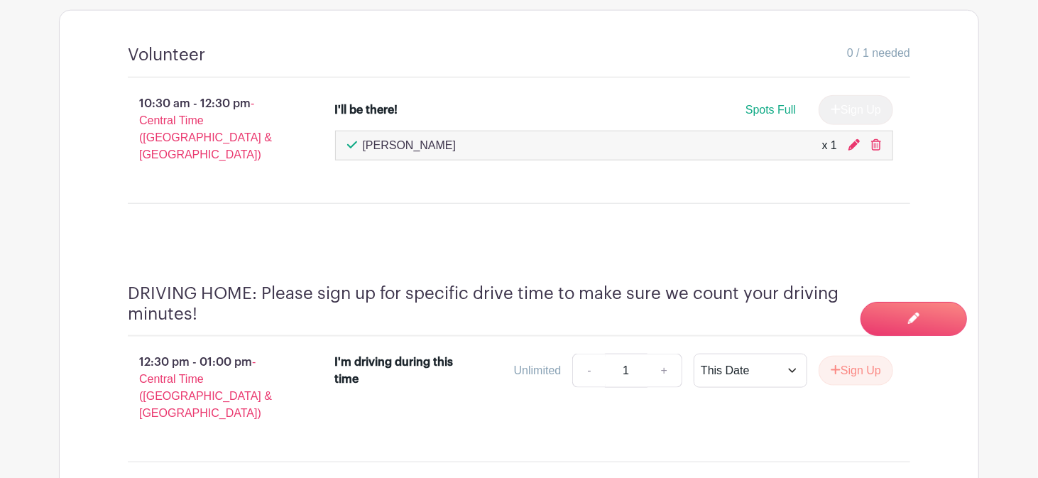
scroll to position [498, 0]
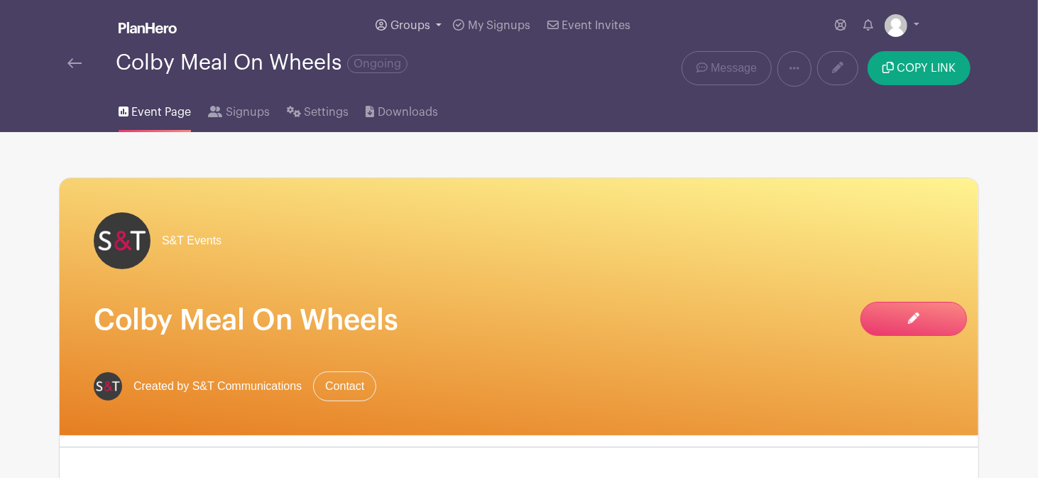
click at [410, 28] on span "Groups" at bounding box center [411, 25] width 40 height 11
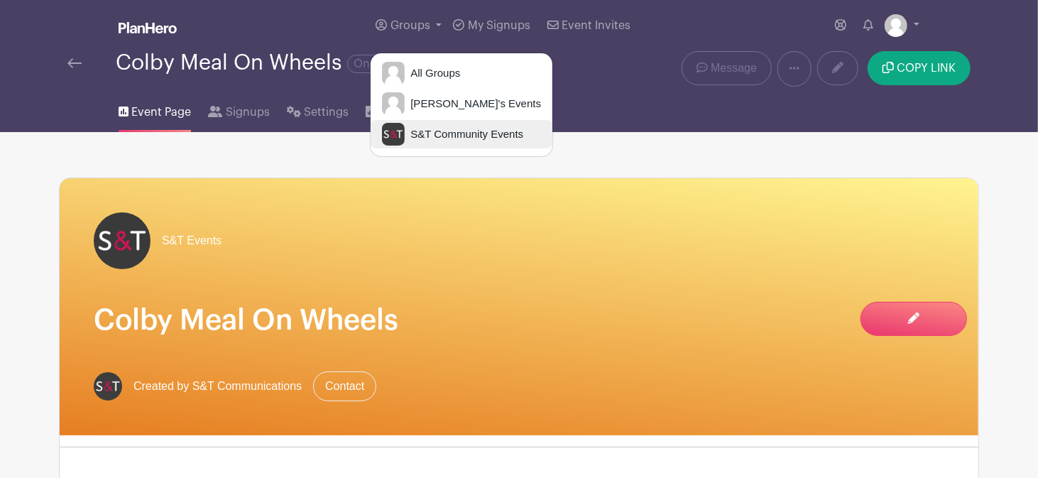
click at [440, 131] on span "S&T Community Events" at bounding box center [464, 134] width 119 height 16
